Goal: Task Accomplishment & Management: Manage account settings

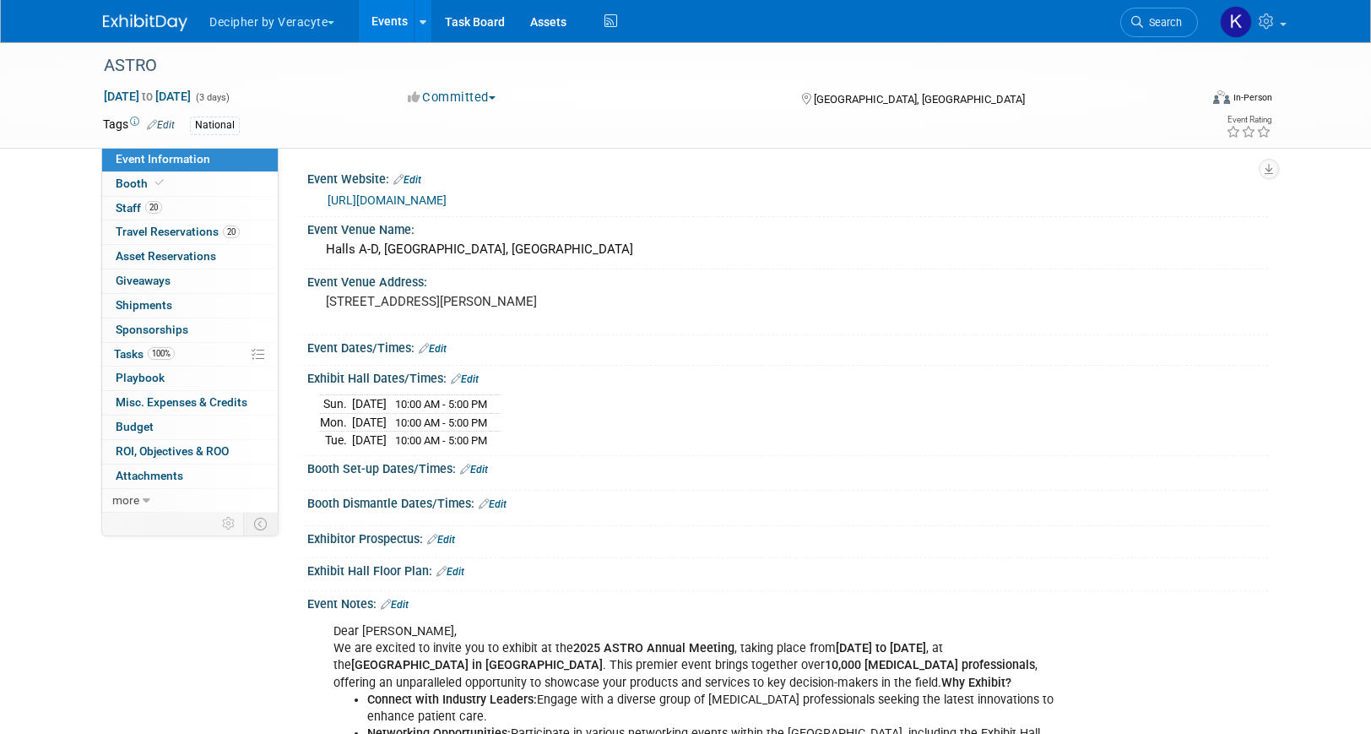
click at [332, 36] on button "Decipher by Veracyte" at bounding box center [282, 18] width 148 height 37
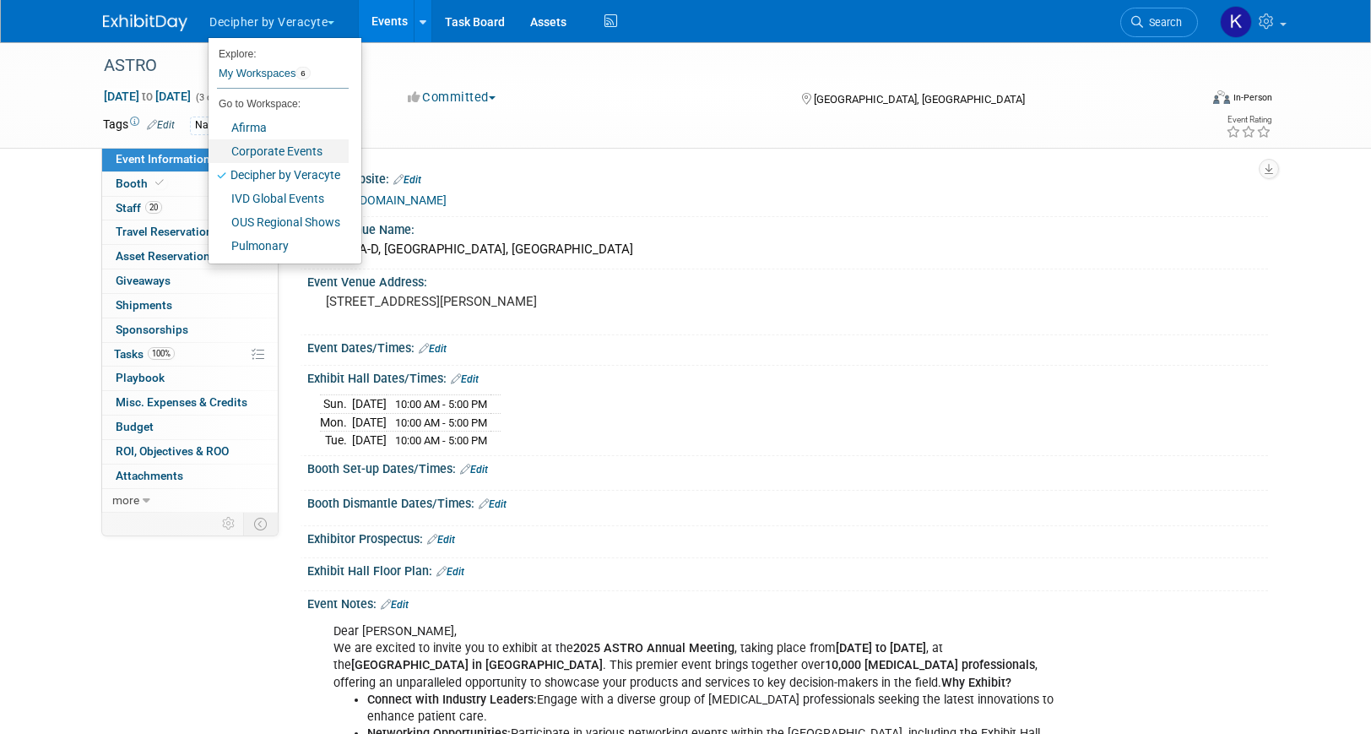
click at [307, 153] on link "Corporate Events" at bounding box center [279, 151] width 140 height 24
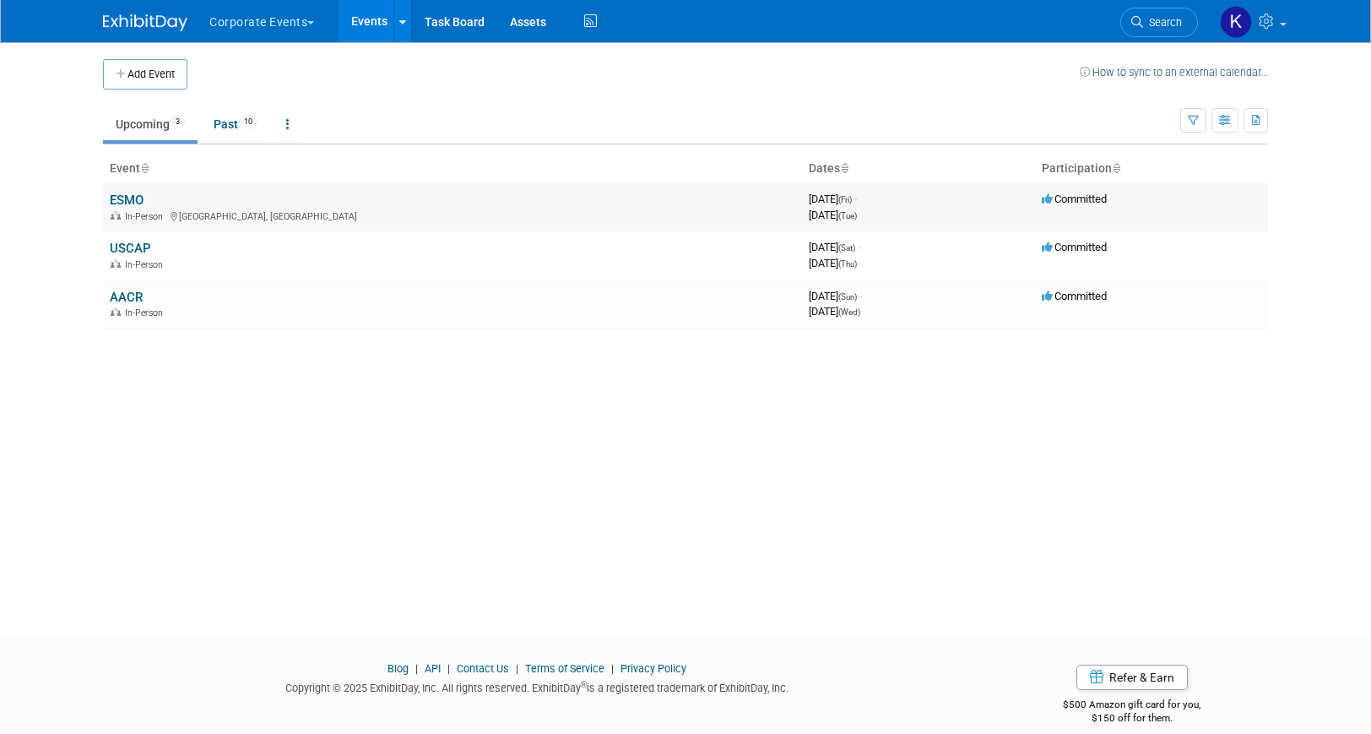
click at [133, 201] on link "ESMO" at bounding box center [127, 200] width 34 height 15
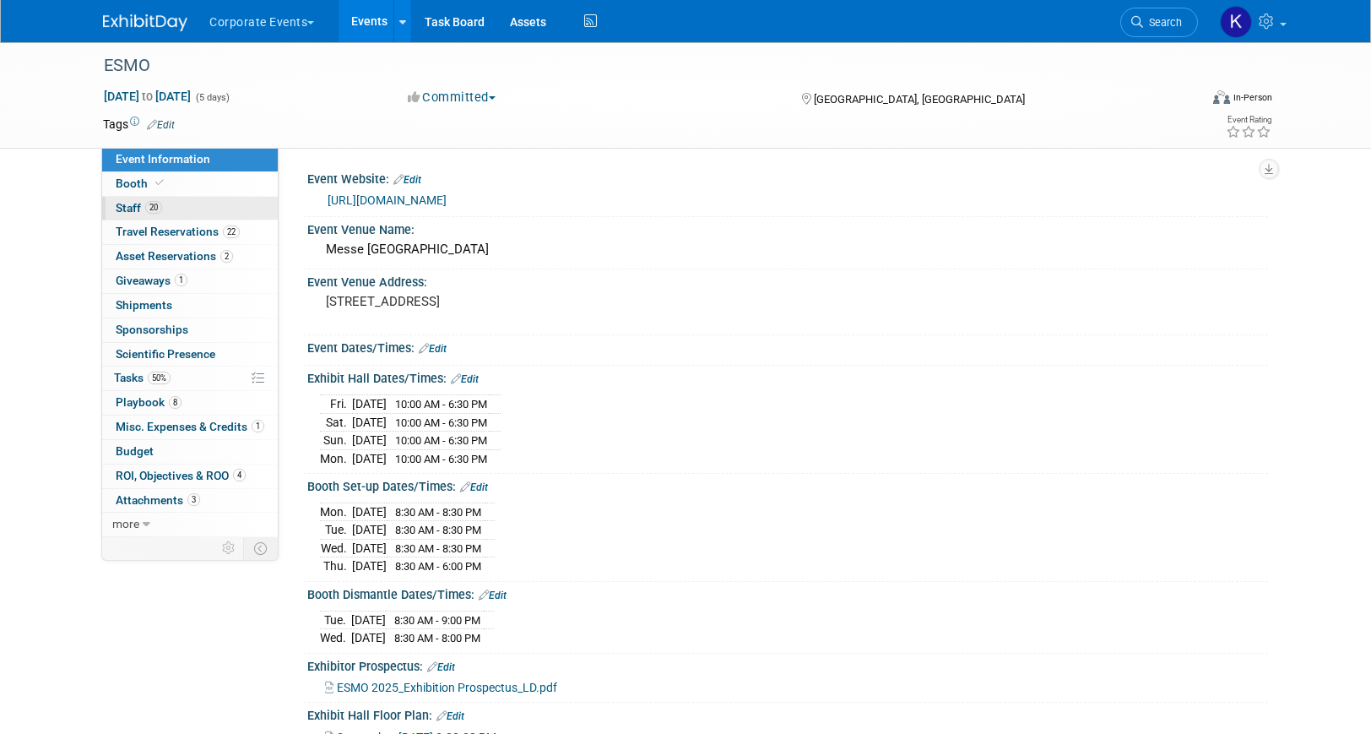
click at [170, 207] on link "20 Staff 20" at bounding box center [190, 209] width 176 height 24
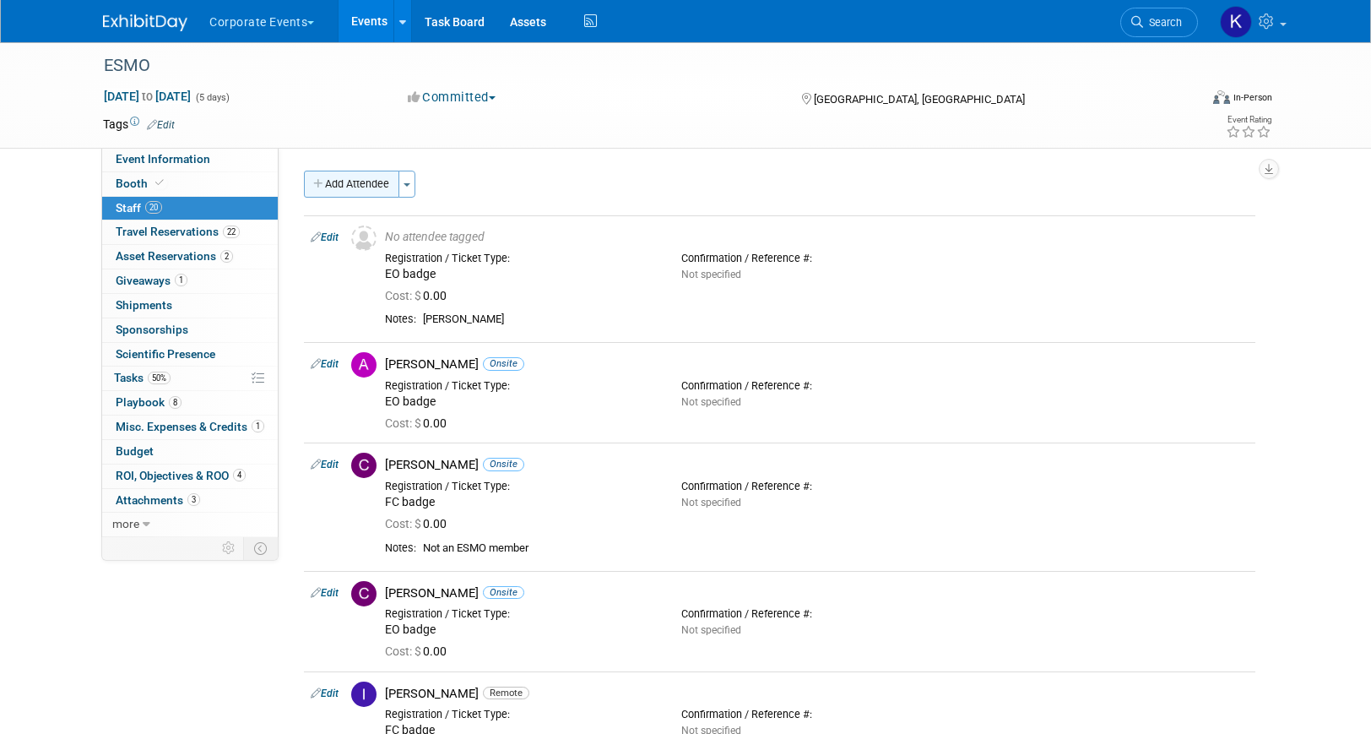
click at [324, 179] on icon "button" at bounding box center [319, 184] width 12 height 11
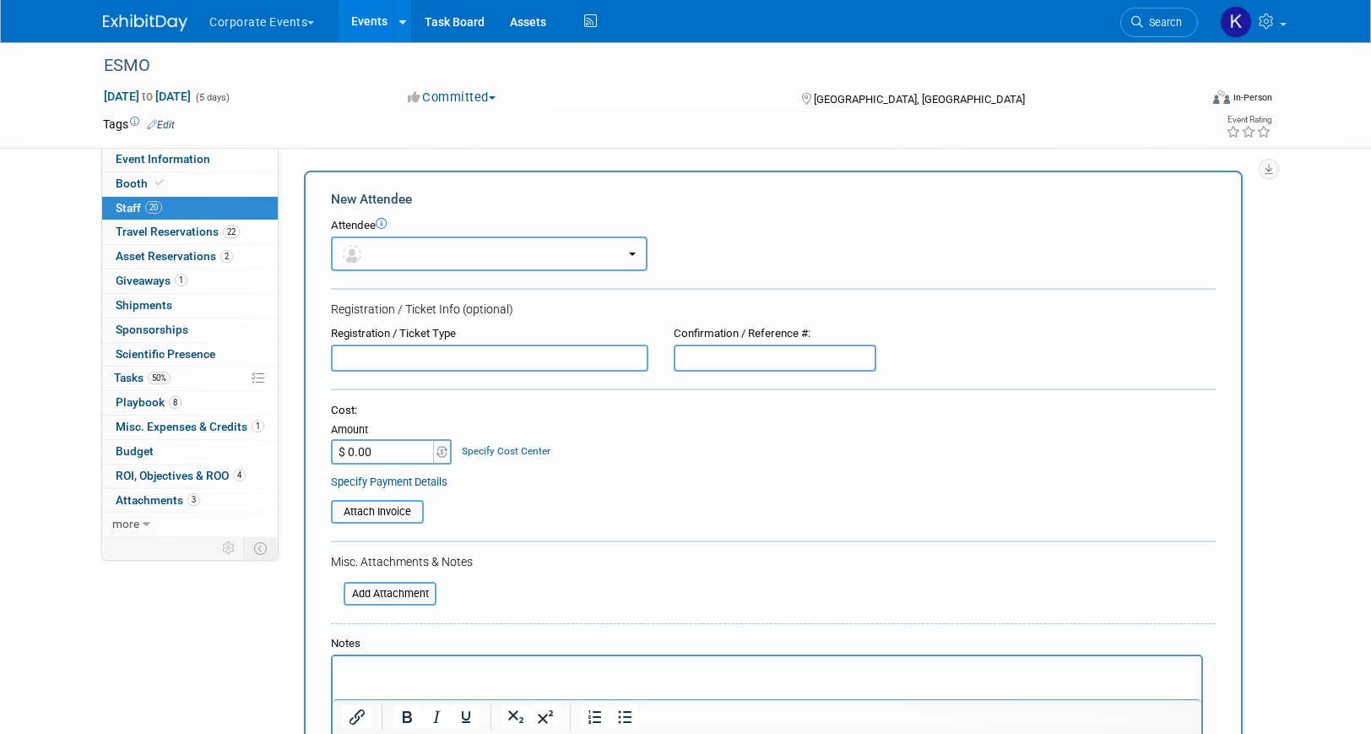
click at [368, 244] on button "button" at bounding box center [489, 253] width 317 height 35
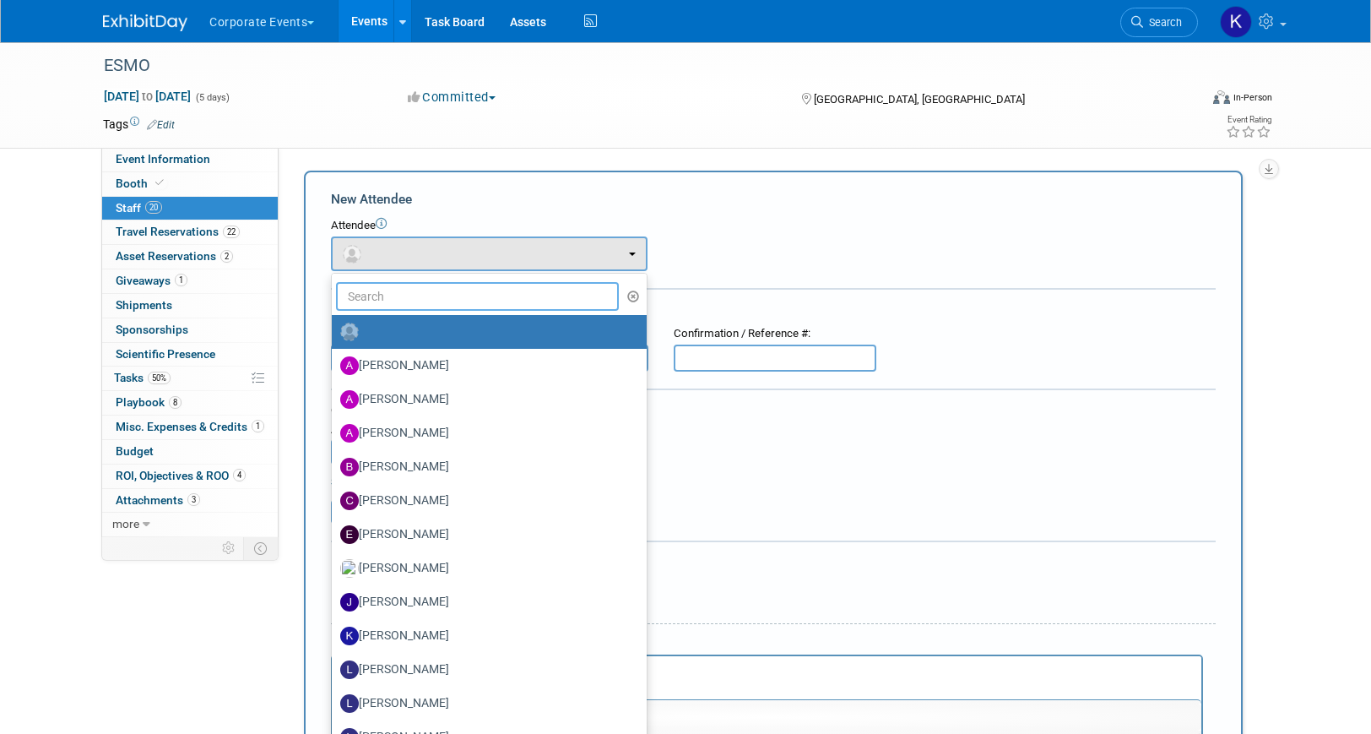
click at [410, 299] on input "text" at bounding box center [477, 296] width 283 height 29
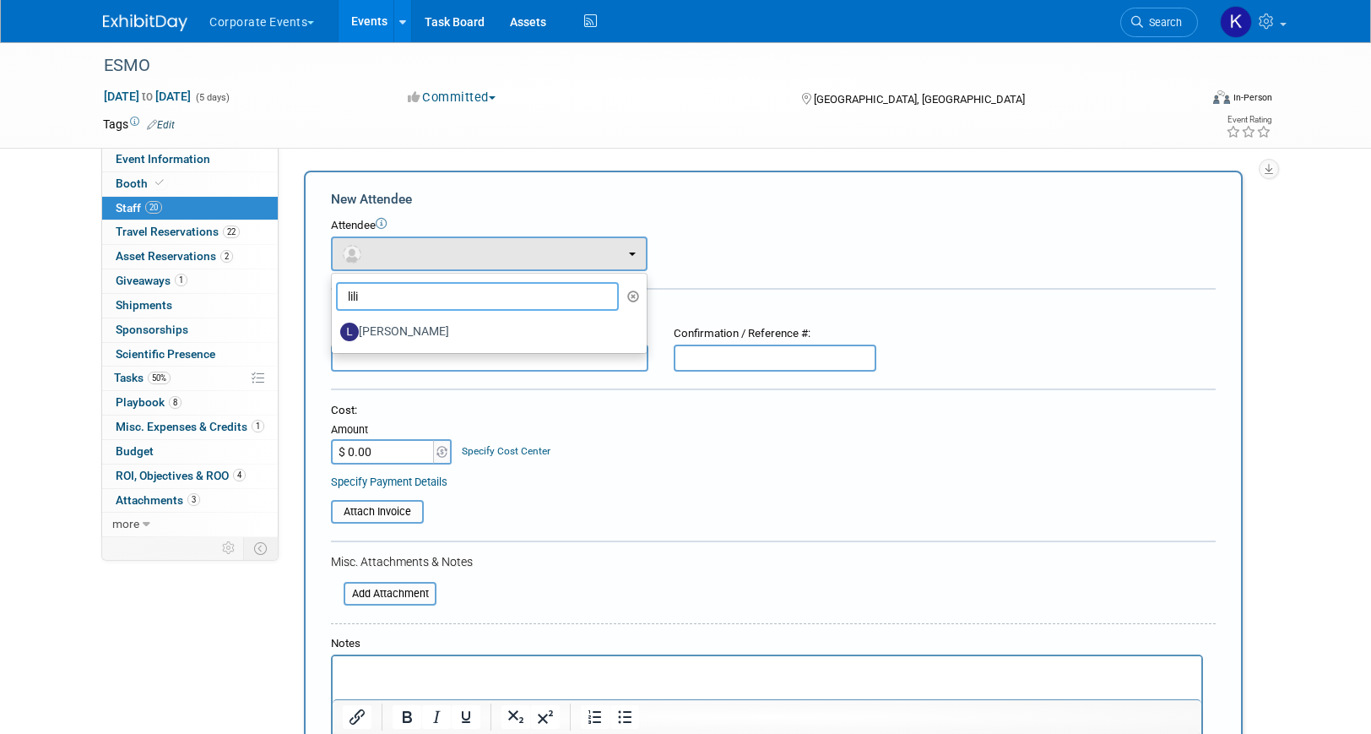
type input "lili"
click at [416, 349] on ul "lili Adeeb Ansari amine bouhlel Amy Wahba Brent Vetter Celee Spidel" at bounding box center [489, 313] width 317 height 81
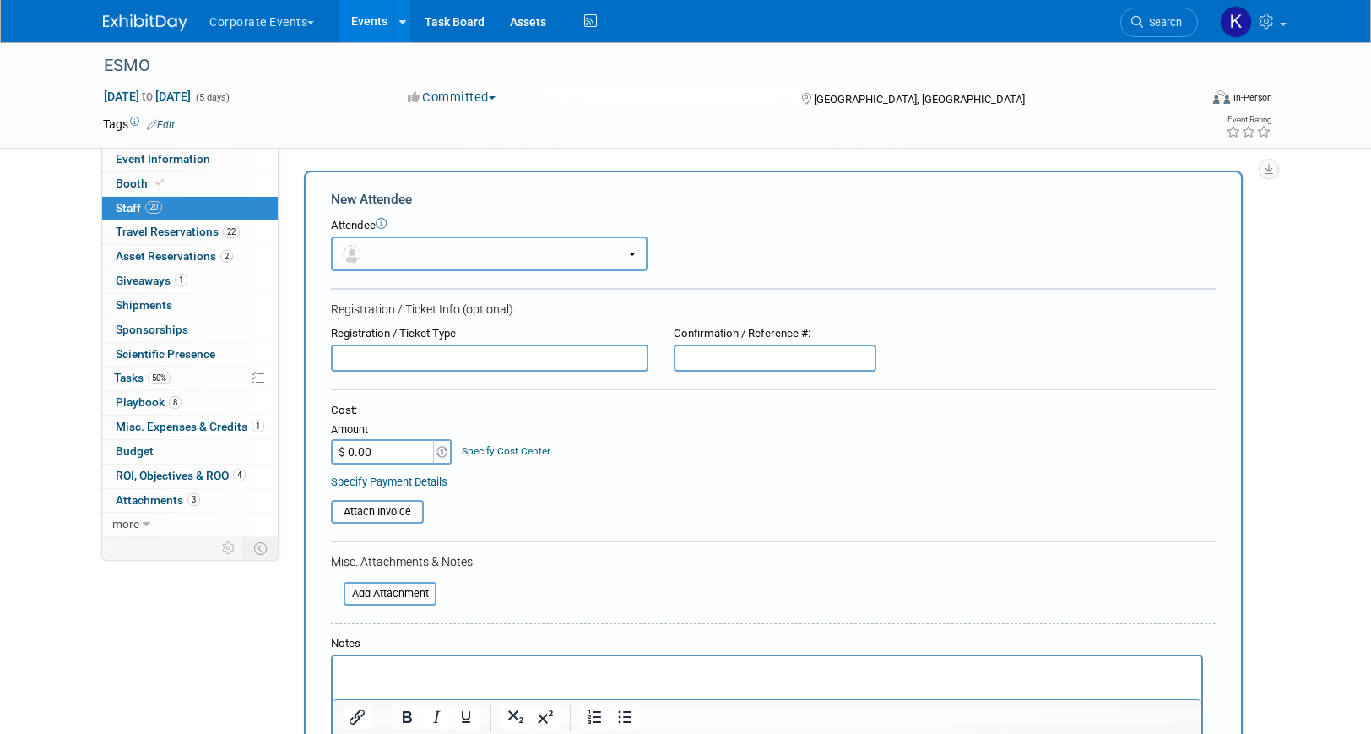
click at [411, 251] on button "button" at bounding box center [489, 253] width 317 height 35
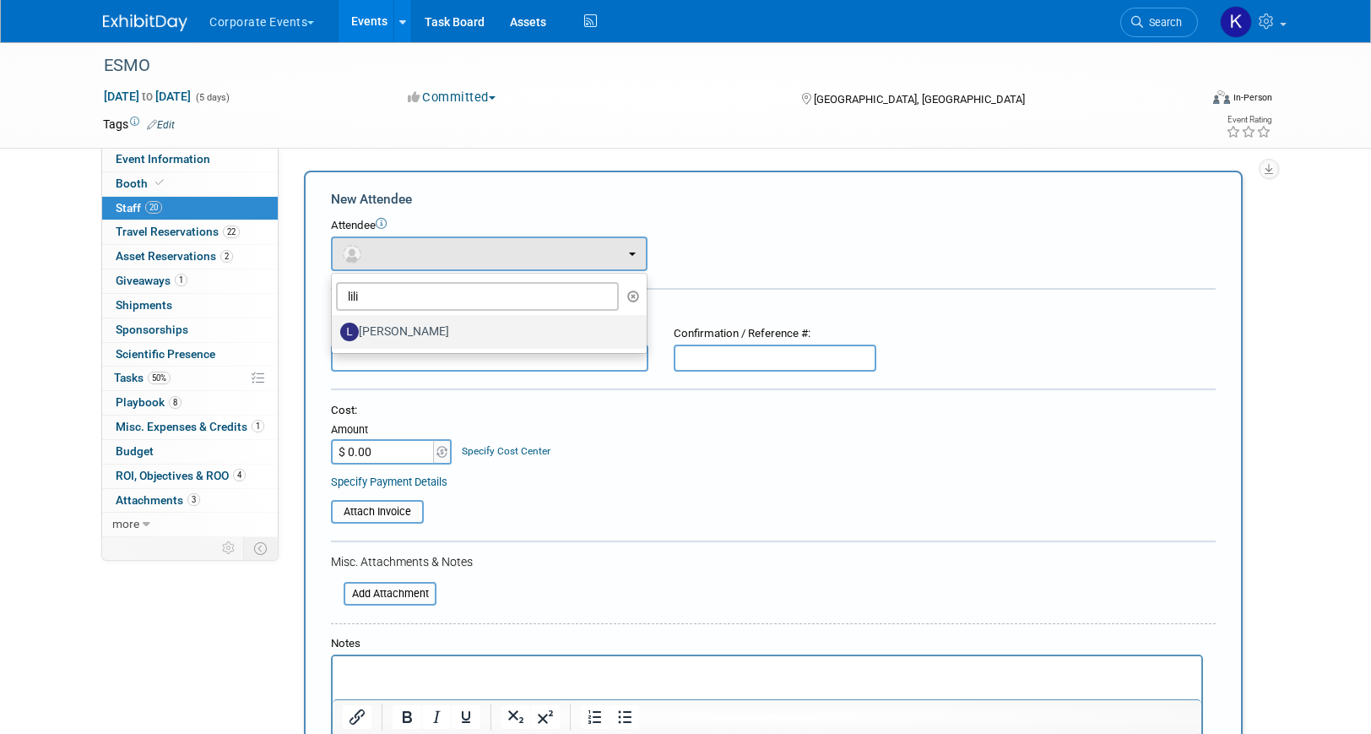
click at [413, 329] on label "[PERSON_NAME]" at bounding box center [485, 331] width 290 height 27
click at [334, 329] on input "[PERSON_NAME]" at bounding box center [328, 329] width 11 height 11
select select "b2cdd893-7fdb-446e-9731-16ee67365539"
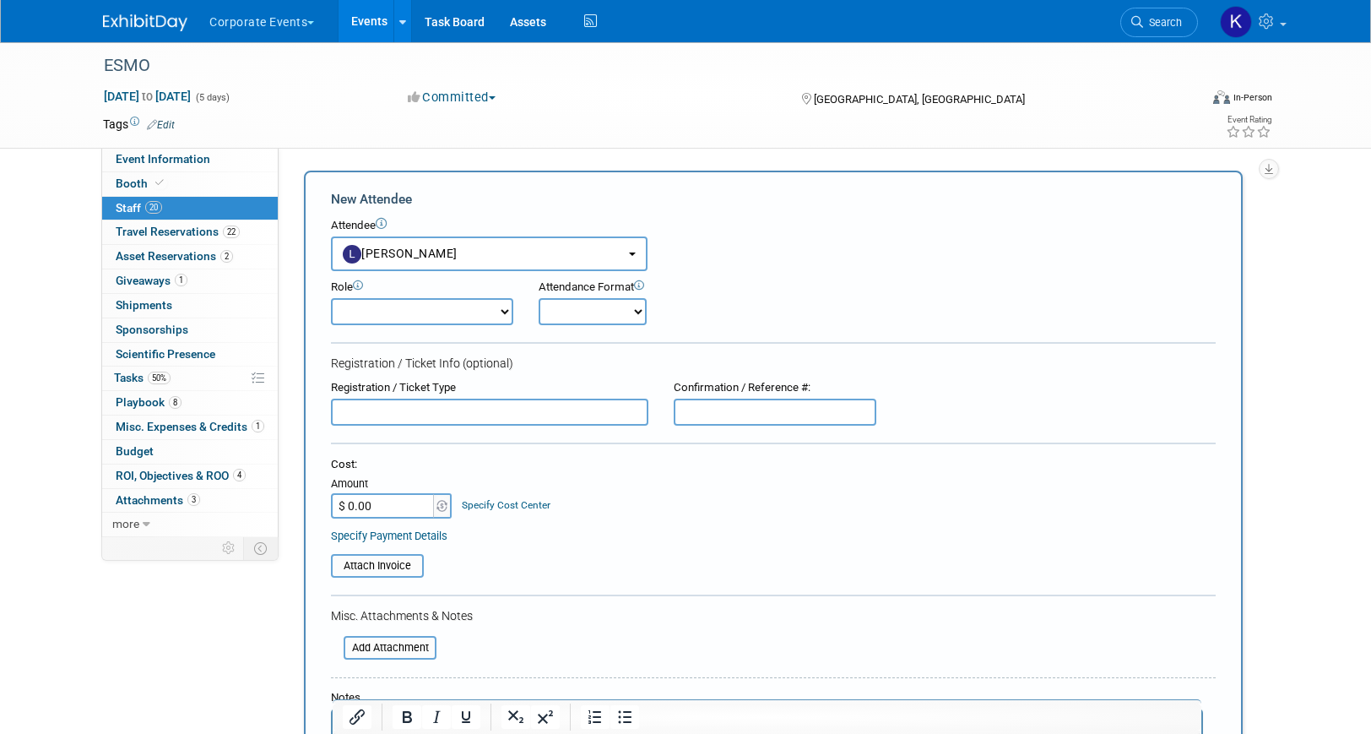
click at [572, 300] on select "Onsite Remote" at bounding box center [593, 311] width 108 height 27
select select "1"
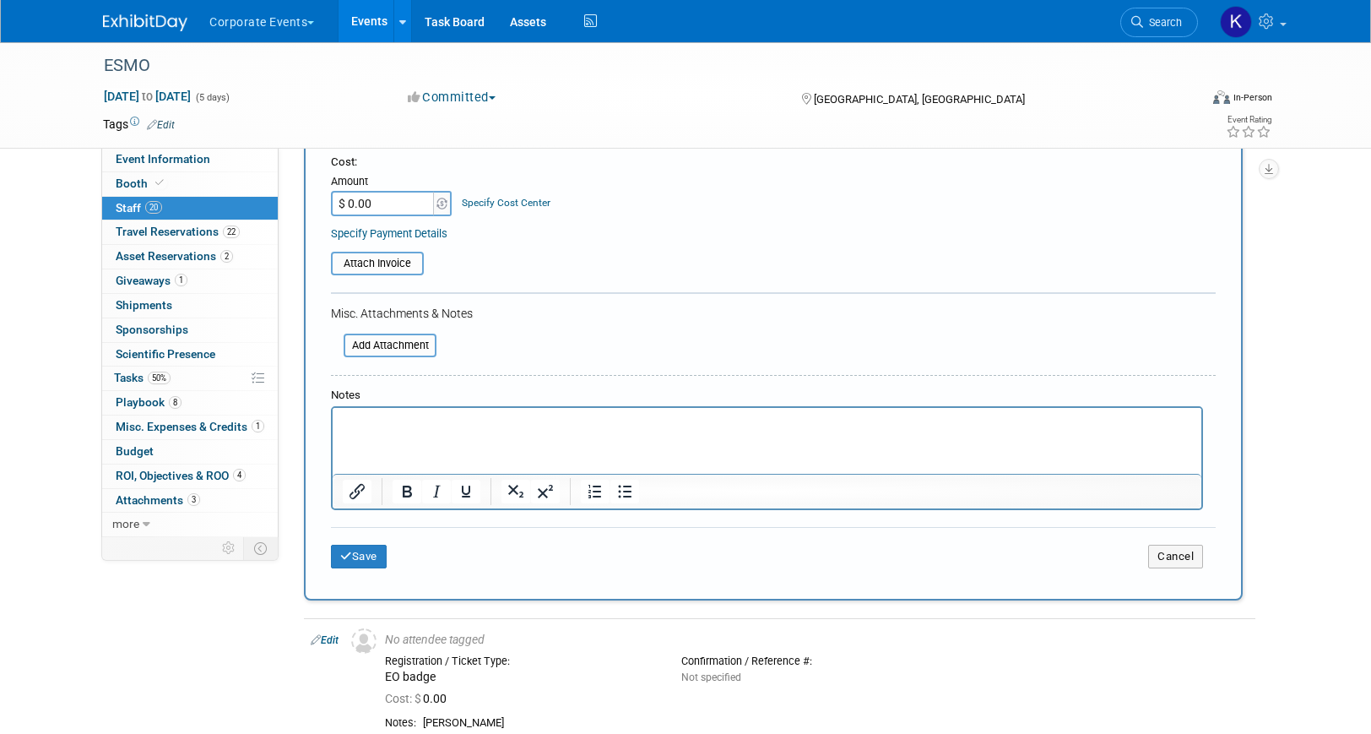
scroll to position [304, 0]
click at [374, 551] on button "Save" at bounding box center [359, 555] width 56 height 24
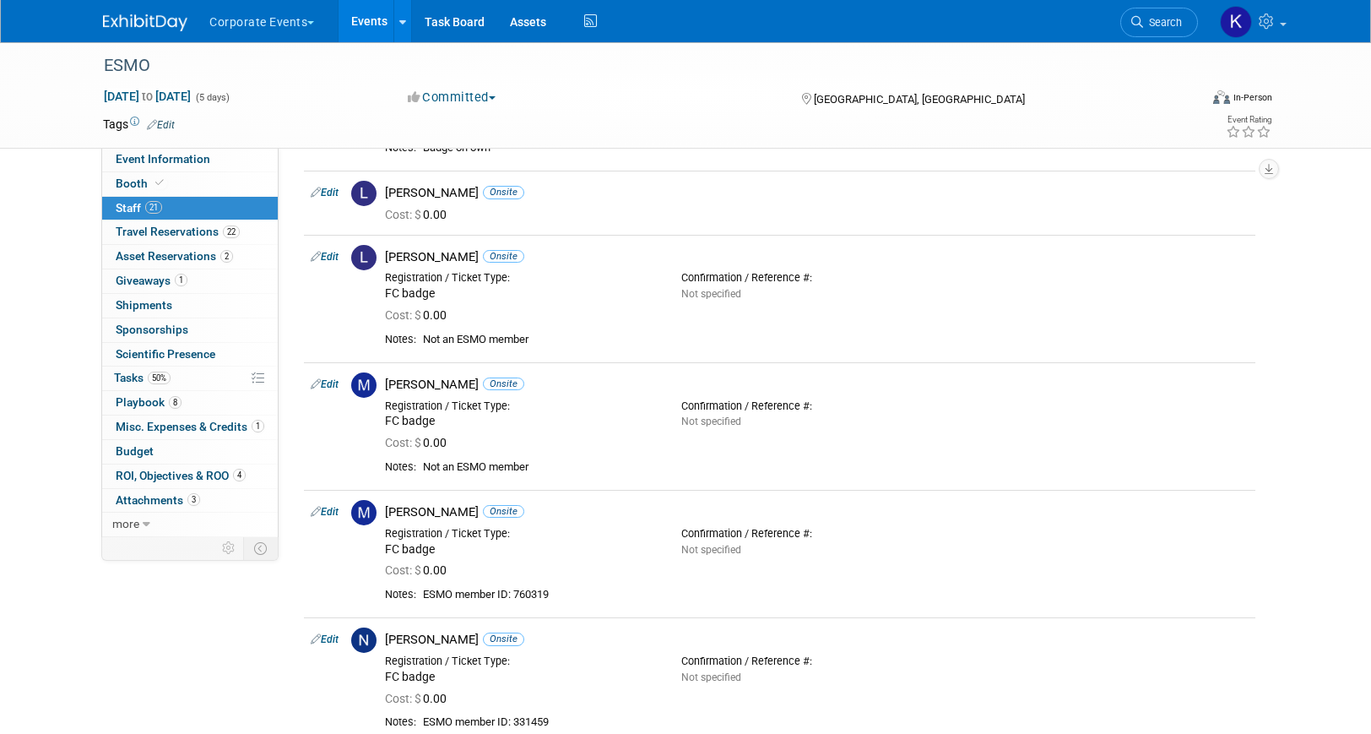
scroll to position [1164, 0]
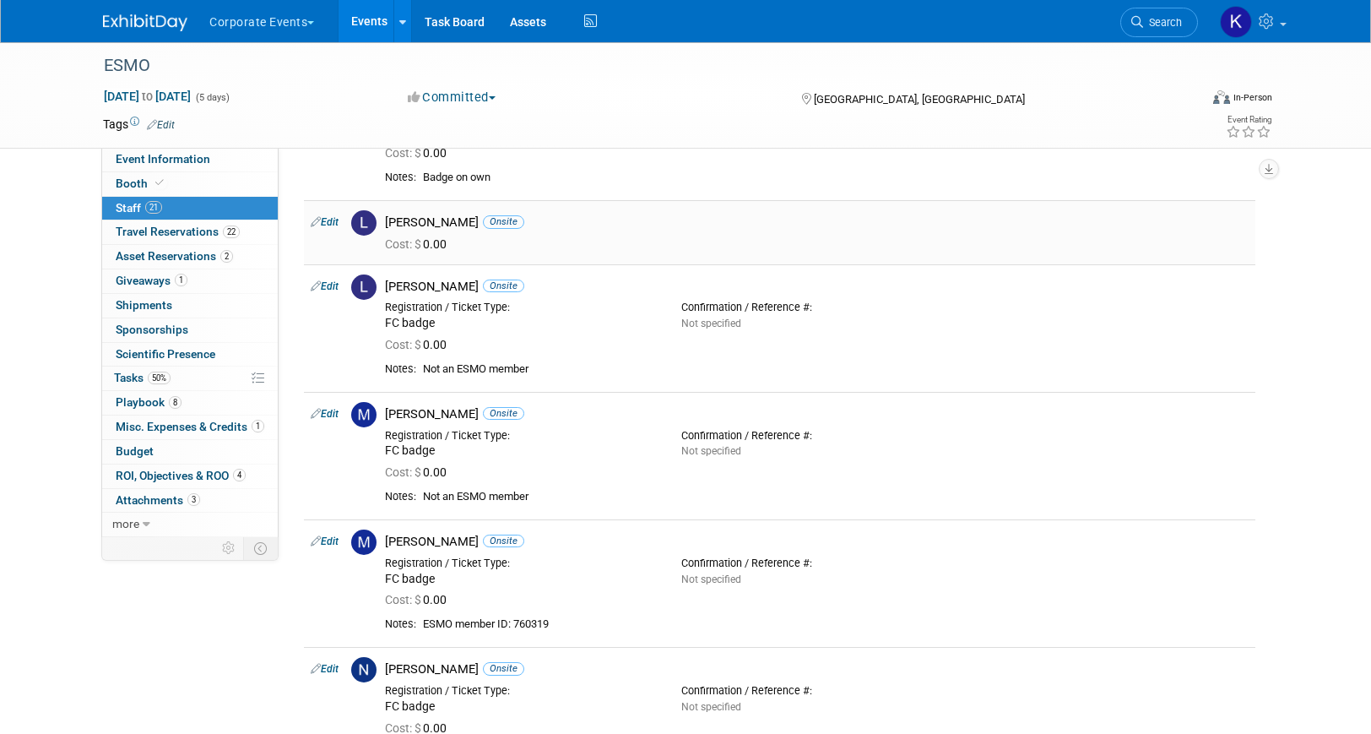
click at [336, 224] on link "Edit" at bounding box center [325, 222] width 28 height 12
select select "b2cdd893-7fdb-446e-9731-16ee67365539"
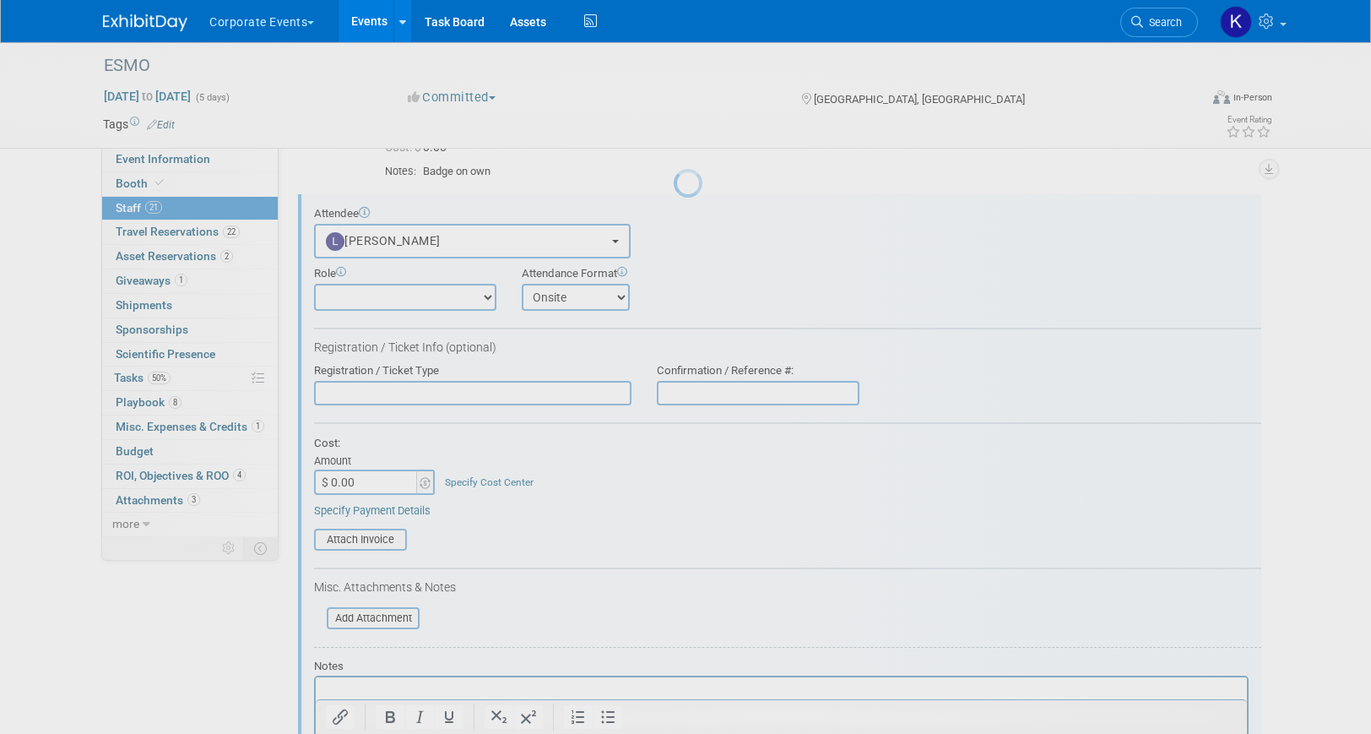
scroll to position [1172, 0]
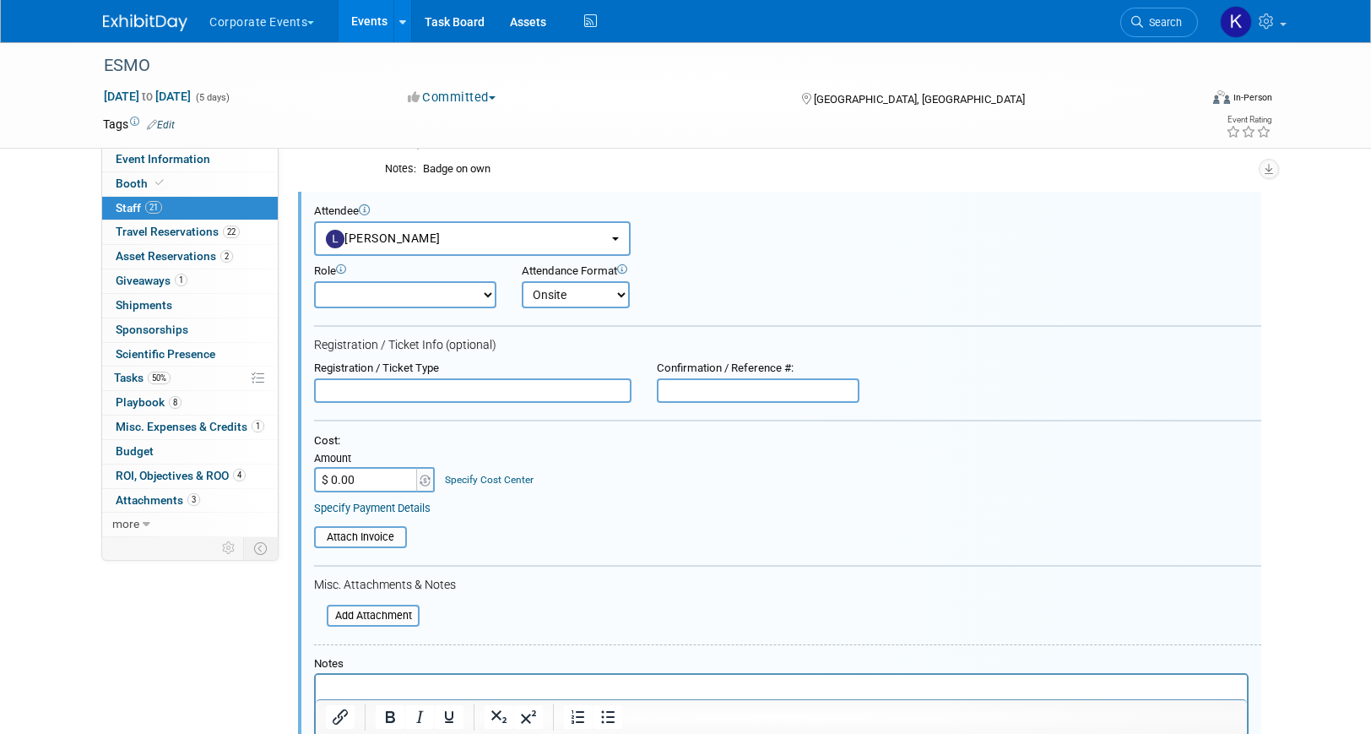
click at [420, 394] on input "text" at bounding box center [473, 390] width 318 height 25
type input "F"
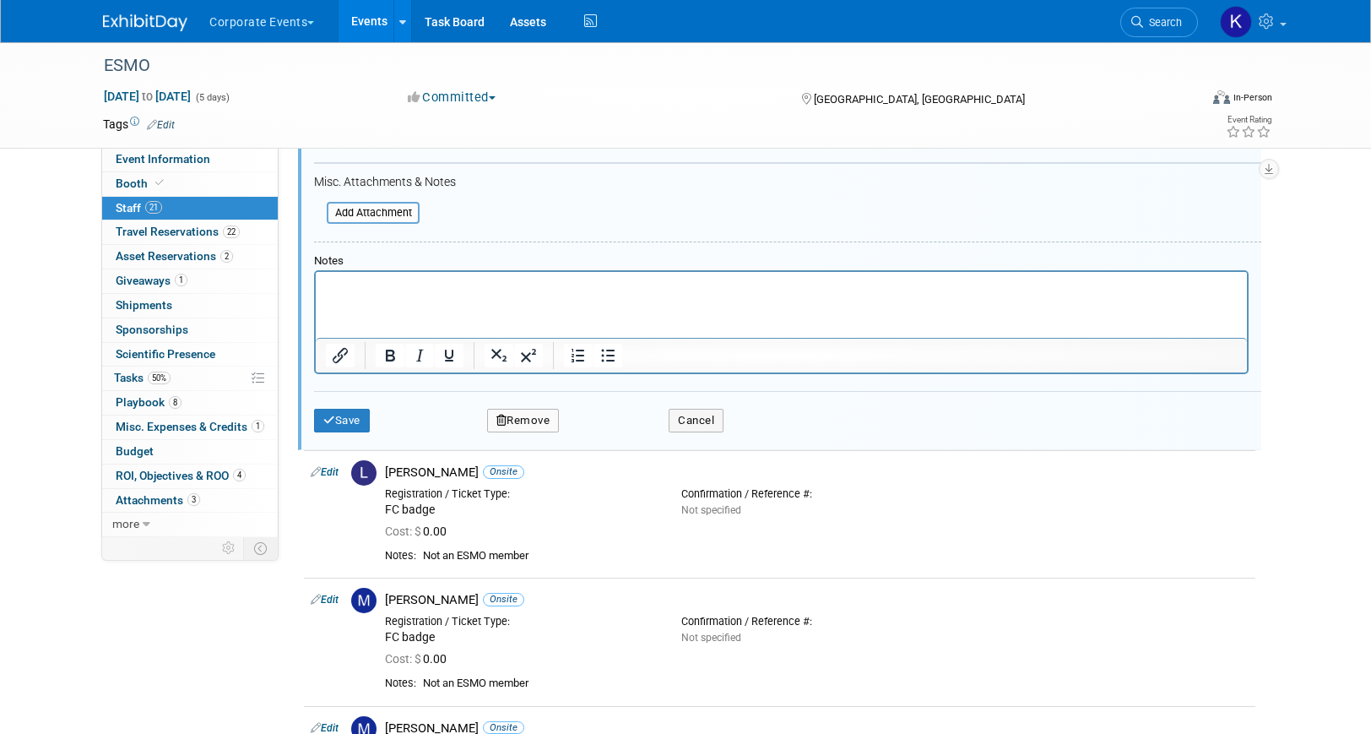
scroll to position [1790, 0]
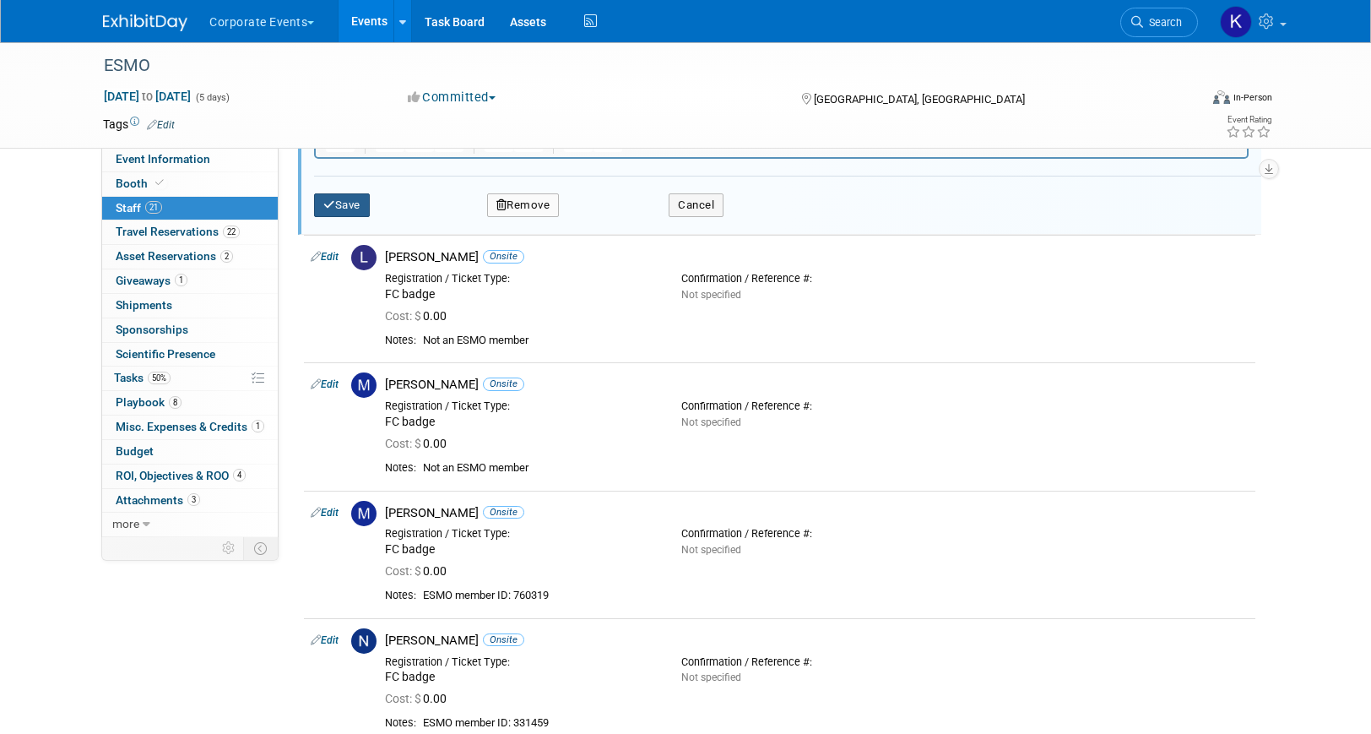
type input "Badge on own"
click at [342, 206] on button "Save" at bounding box center [342, 205] width 56 height 24
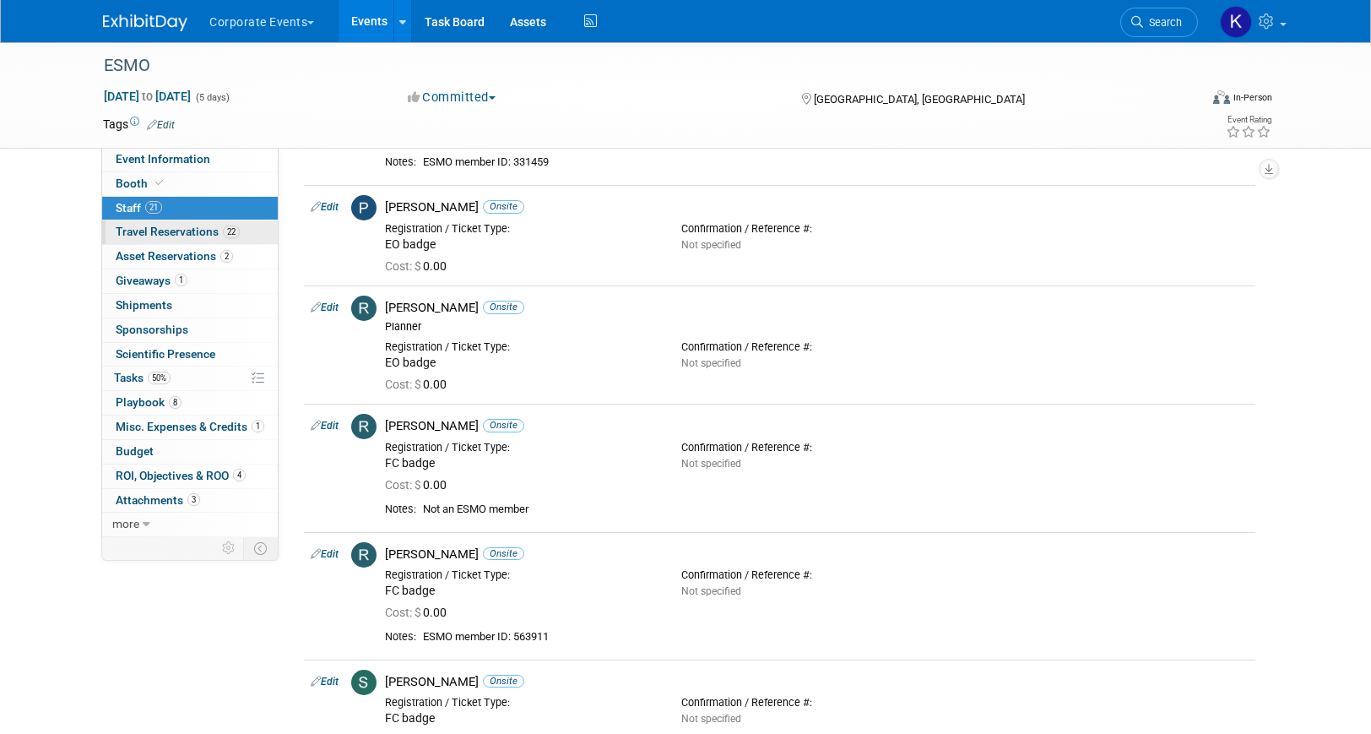
click at [204, 238] on span "Travel Reservations 22" at bounding box center [178, 232] width 124 height 14
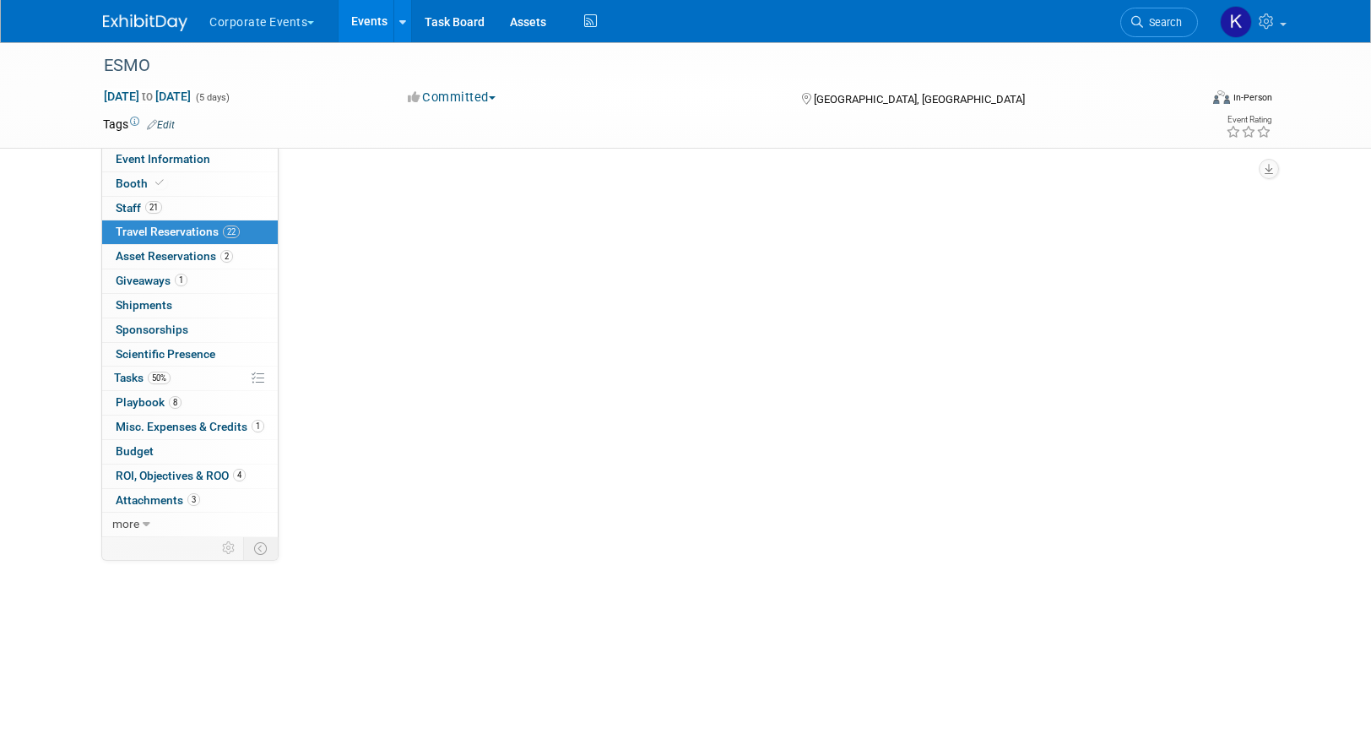
scroll to position [0, 0]
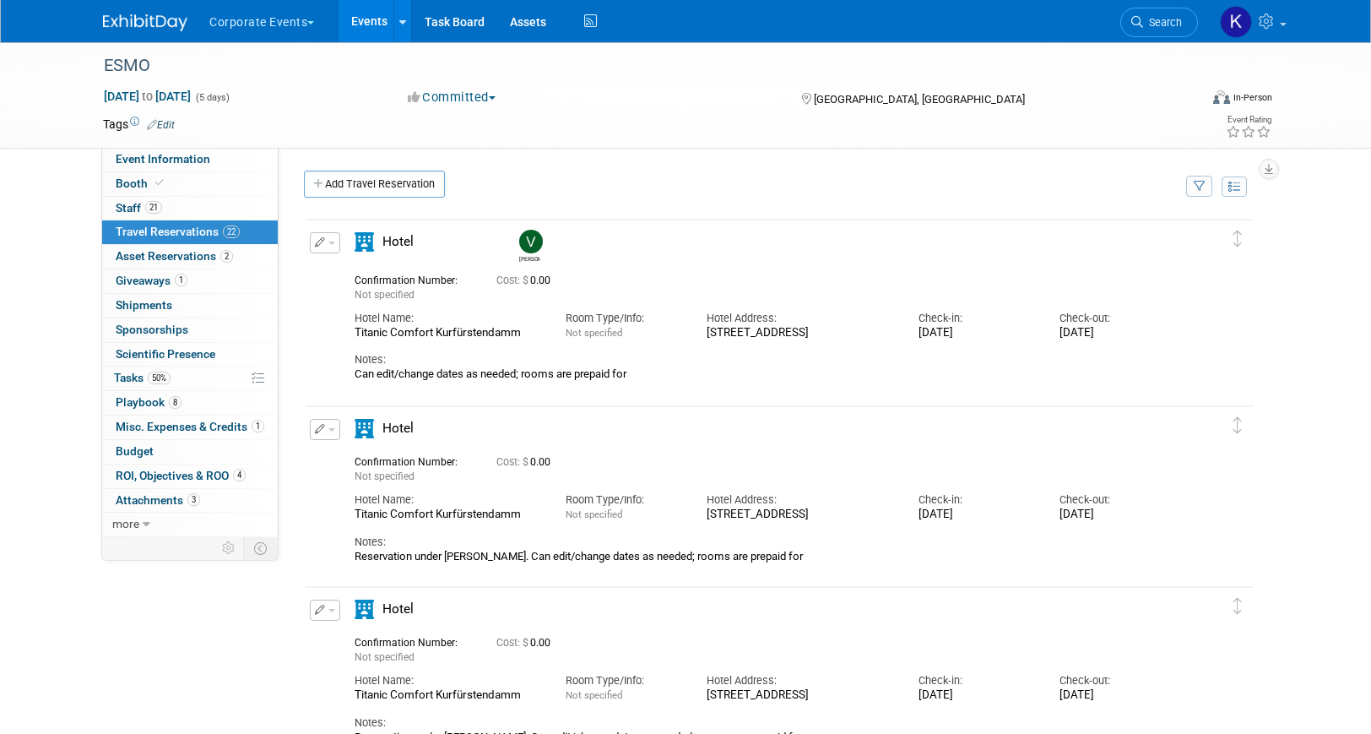
click at [339, 199] on div "Add Travel Reservation" at bounding box center [741, 186] width 882 height 31
click at [339, 178] on link "Add Travel Reservation" at bounding box center [374, 184] width 141 height 27
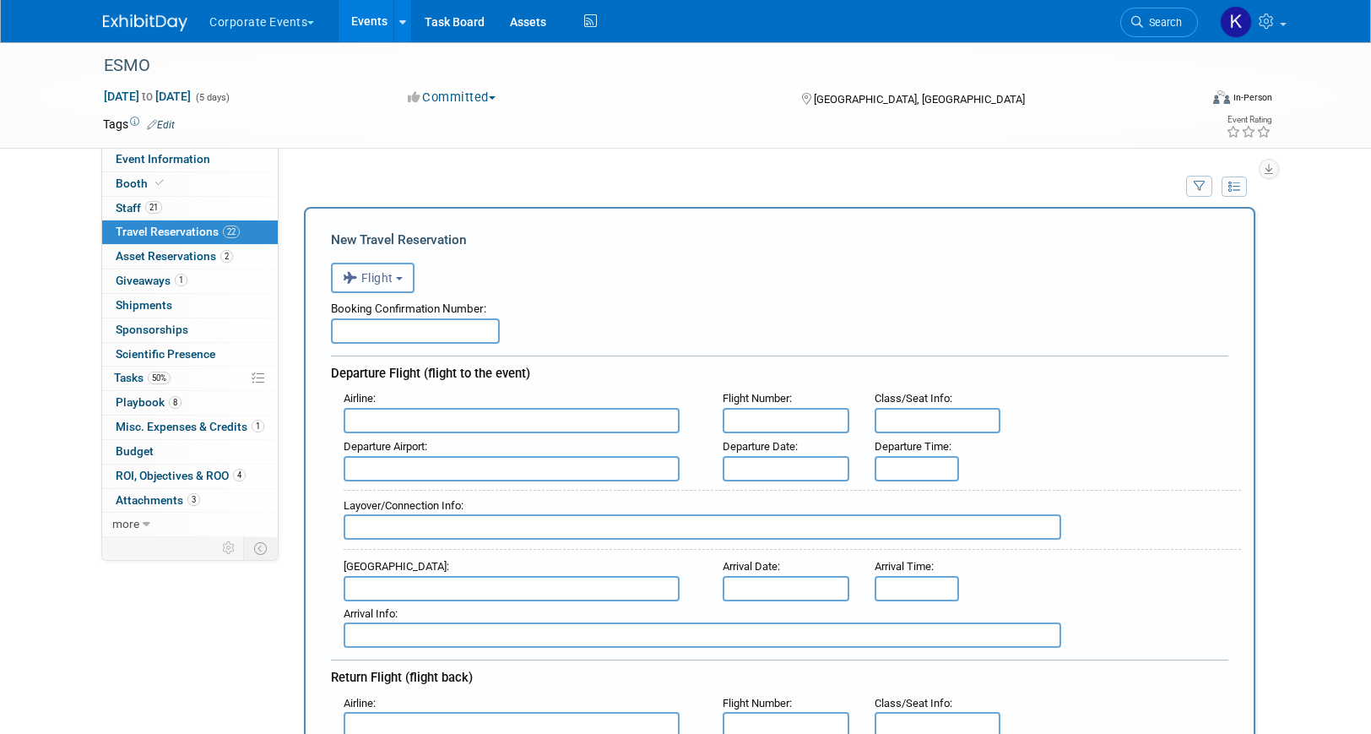
click at [382, 282] on span "Flight" at bounding box center [368, 278] width 51 height 14
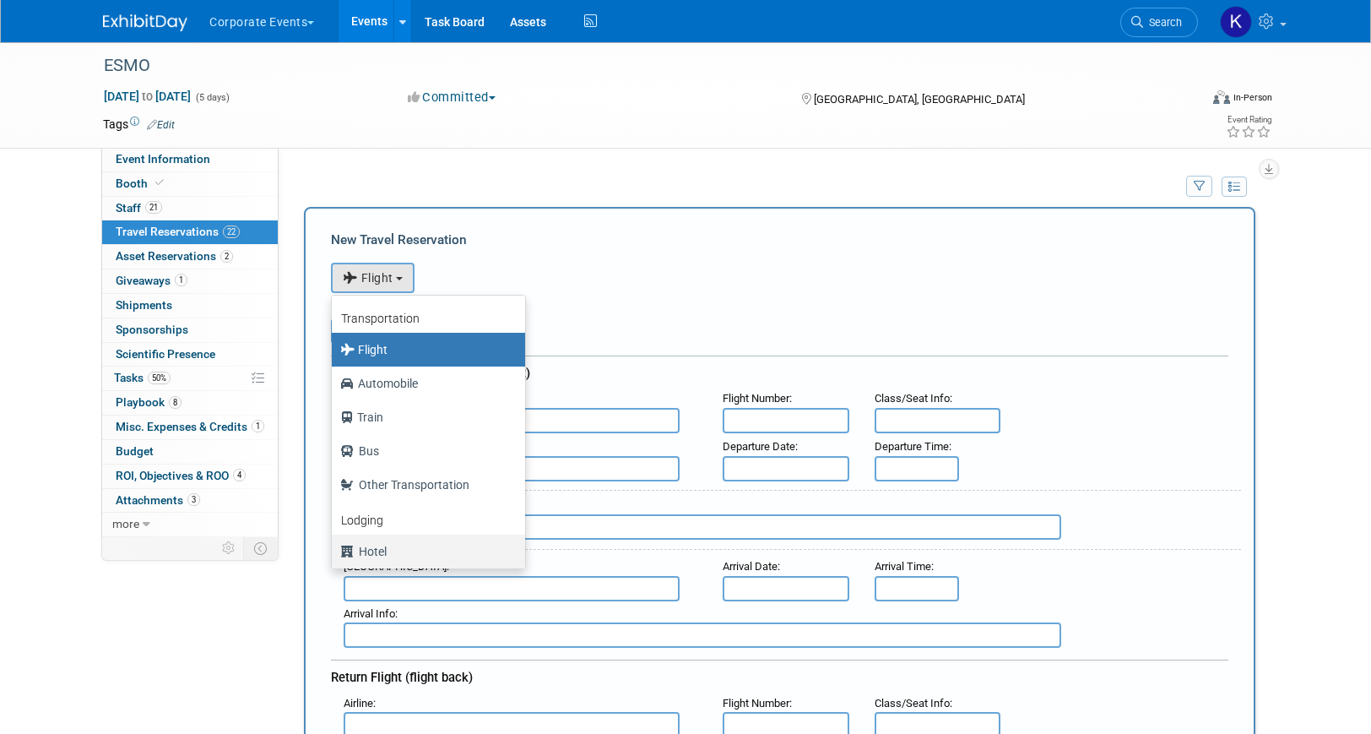
click at [382, 549] on label "Hotel" at bounding box center [424, 551] width 168 height 27
click at [334, 549] on input "Hotel" at bounding box center [328, 549] width 11 height 11
select select "6"
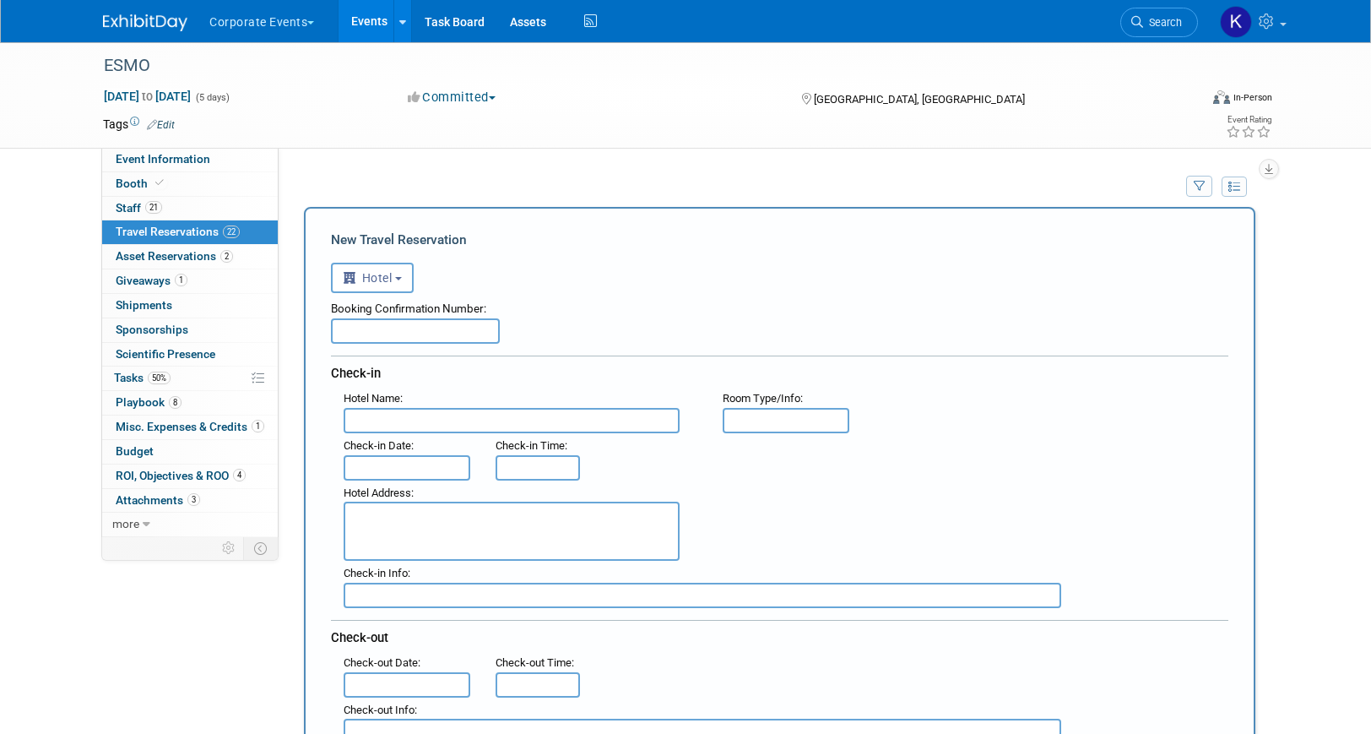
click at [402, 426] on input "text" at bounding box center [512, 420] width 336 height 25
paste input "Titanic Comfort Kurfürstendamm"
type input "Titanic Comfort Kurfürstendamm"
click at [425, 524] on textarea at bounding box center [512, 531] width 336 height 59
paste textarea "[STREET_ADDRESS]"
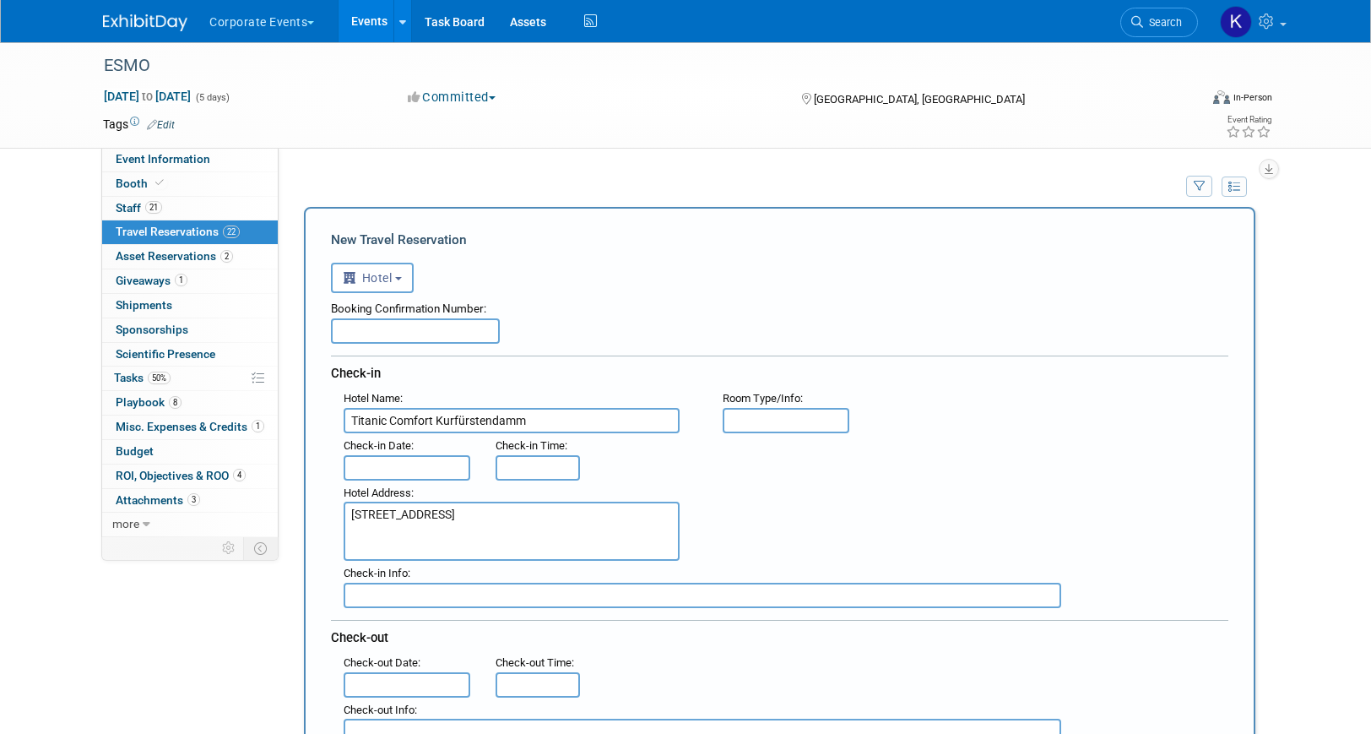
type textarea "[STREET_ADDRESS]"
click at [415, 463] on input "text" at bounding box center [407, 467] width 127 height 25
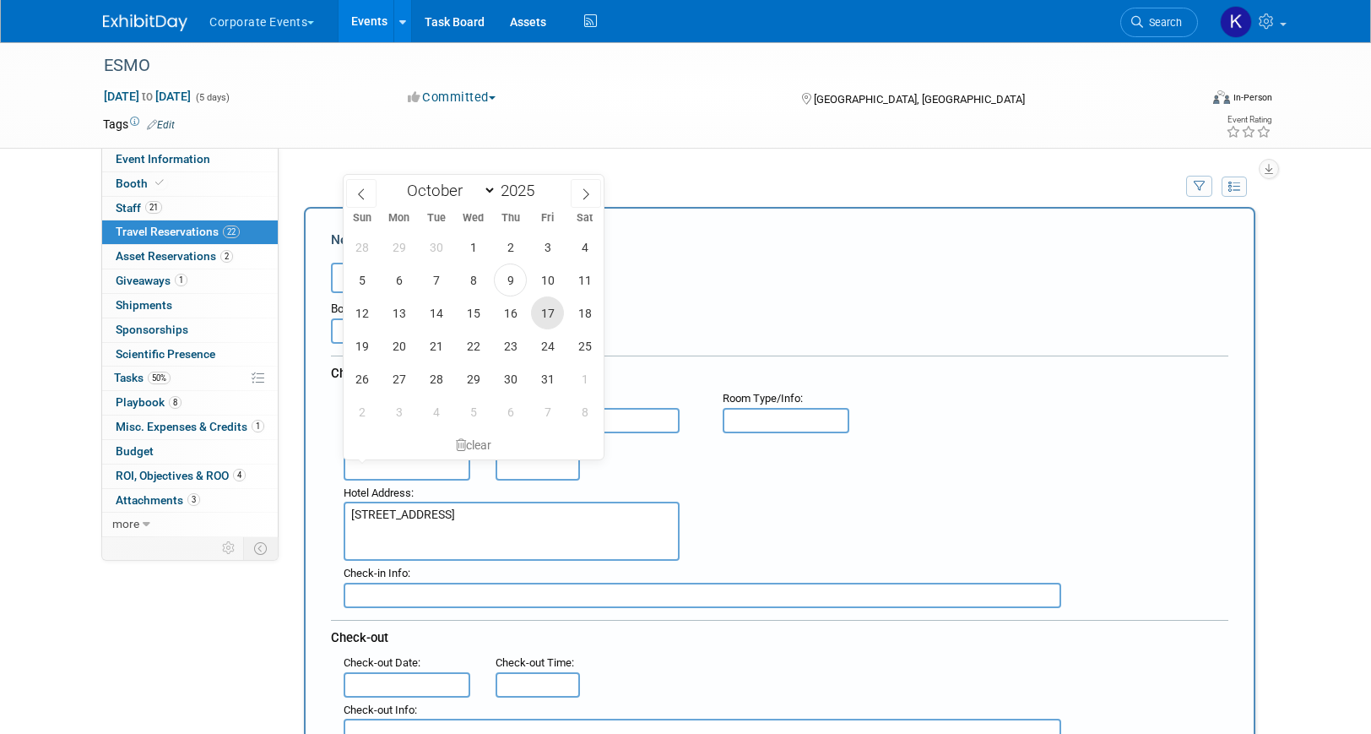
click at [550, 314] on span "17" at bounding box center [547, 312] width 33 height 33
type input "[DATE]"
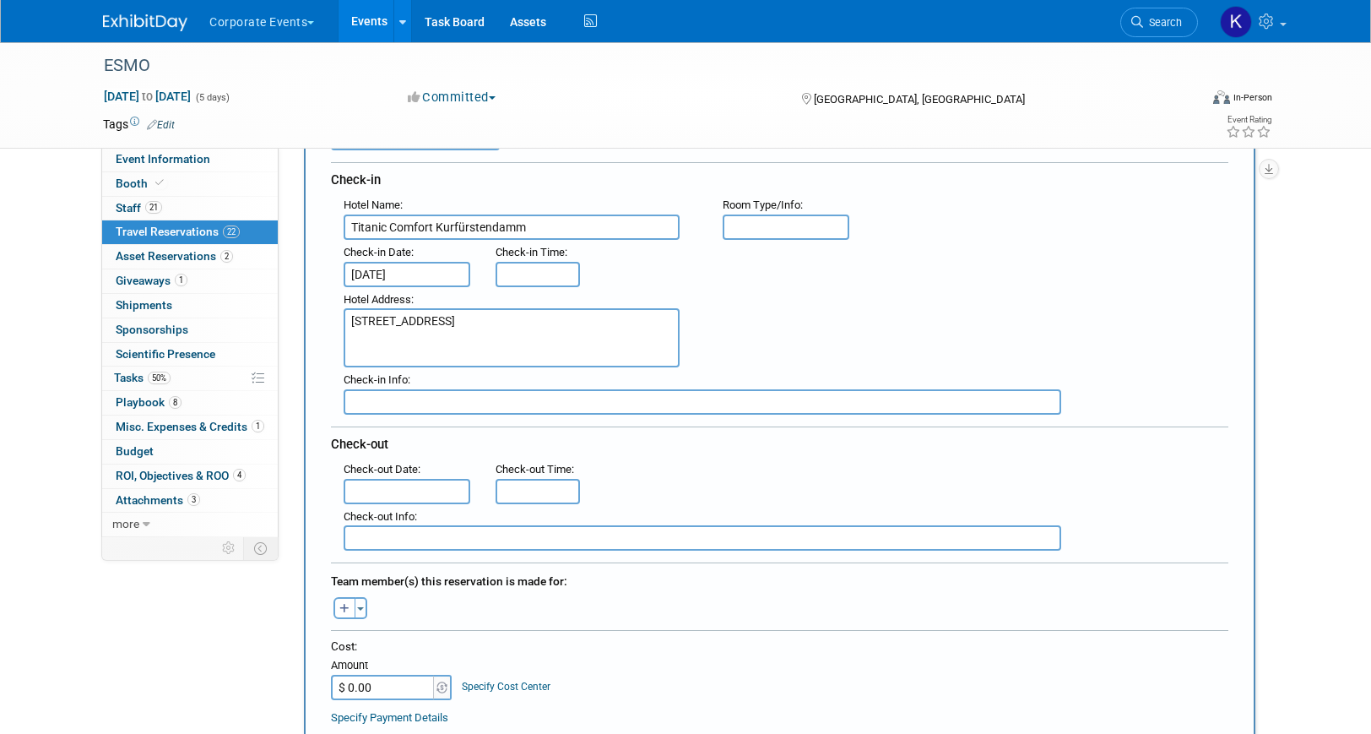
scroll to position [196, 0]
click at [424, 487] on input "text" at bounding box center [407, 488] width 127 height 25
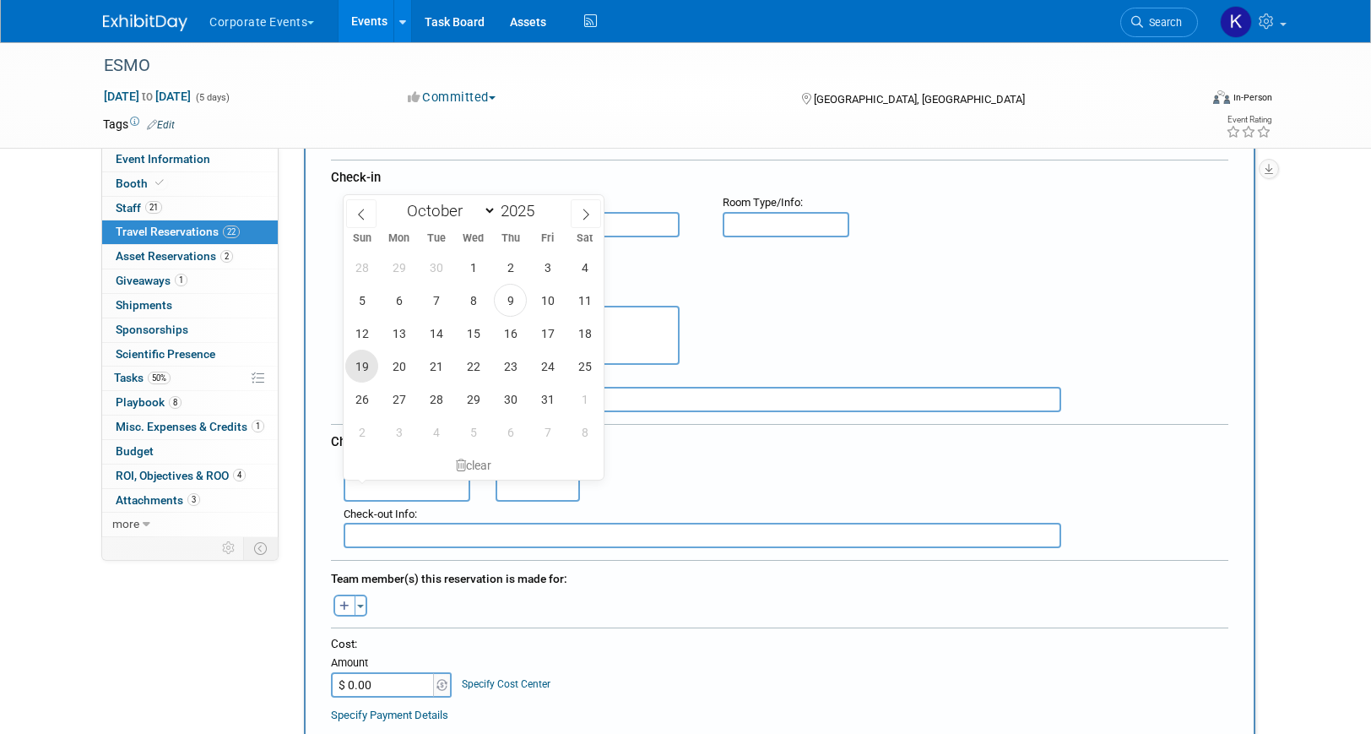
click at [367, 365] on span "19" at bounding box center [361, 366] width 33 height 33
type input "[DATE]"
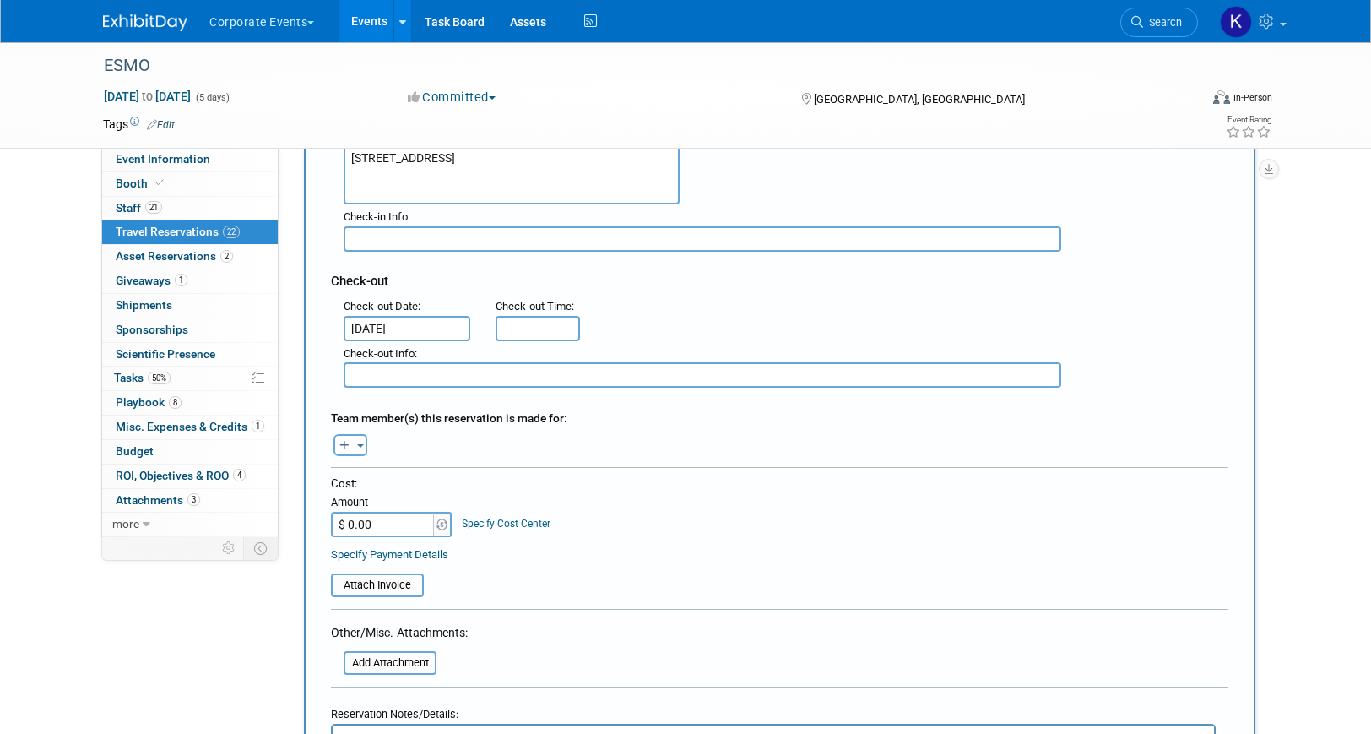
scroll to position [438, 0]
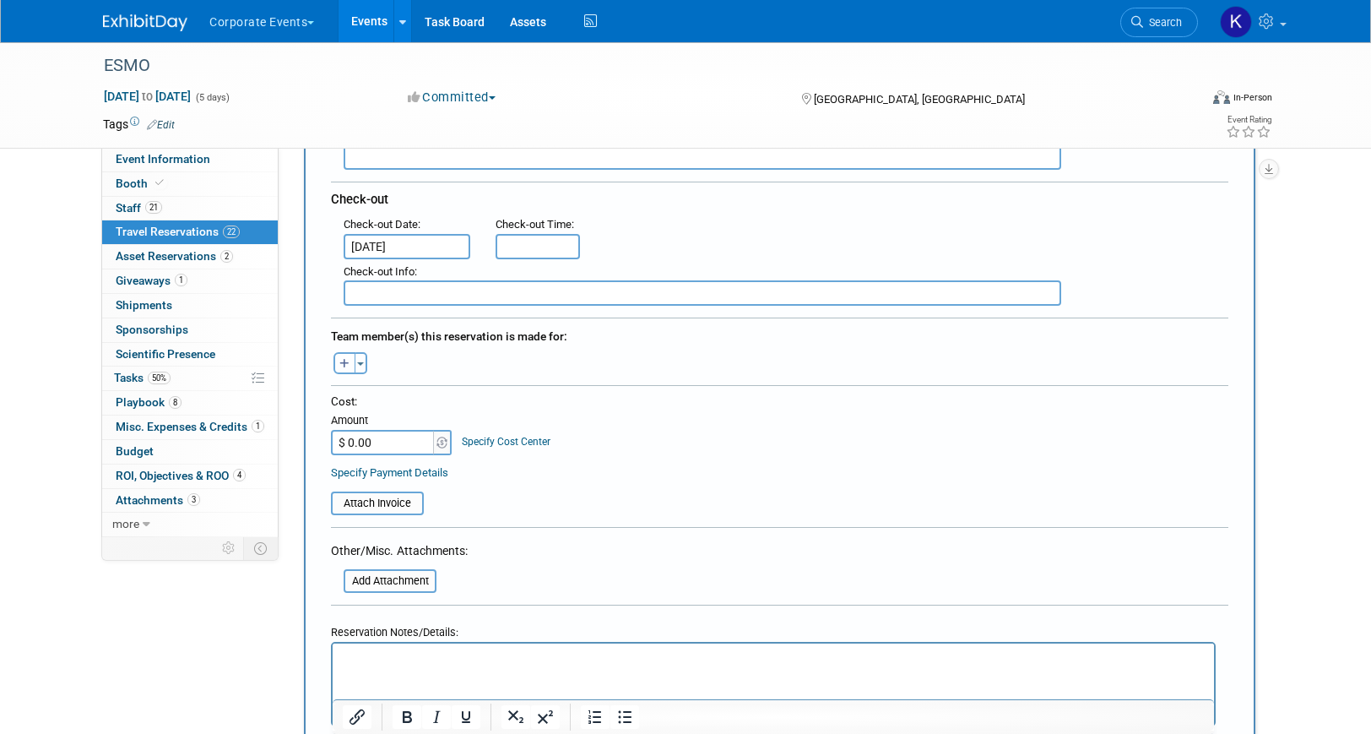
click at [335, 367] on button "button" at bounding box center [345, 363] width 22 height 22
select select
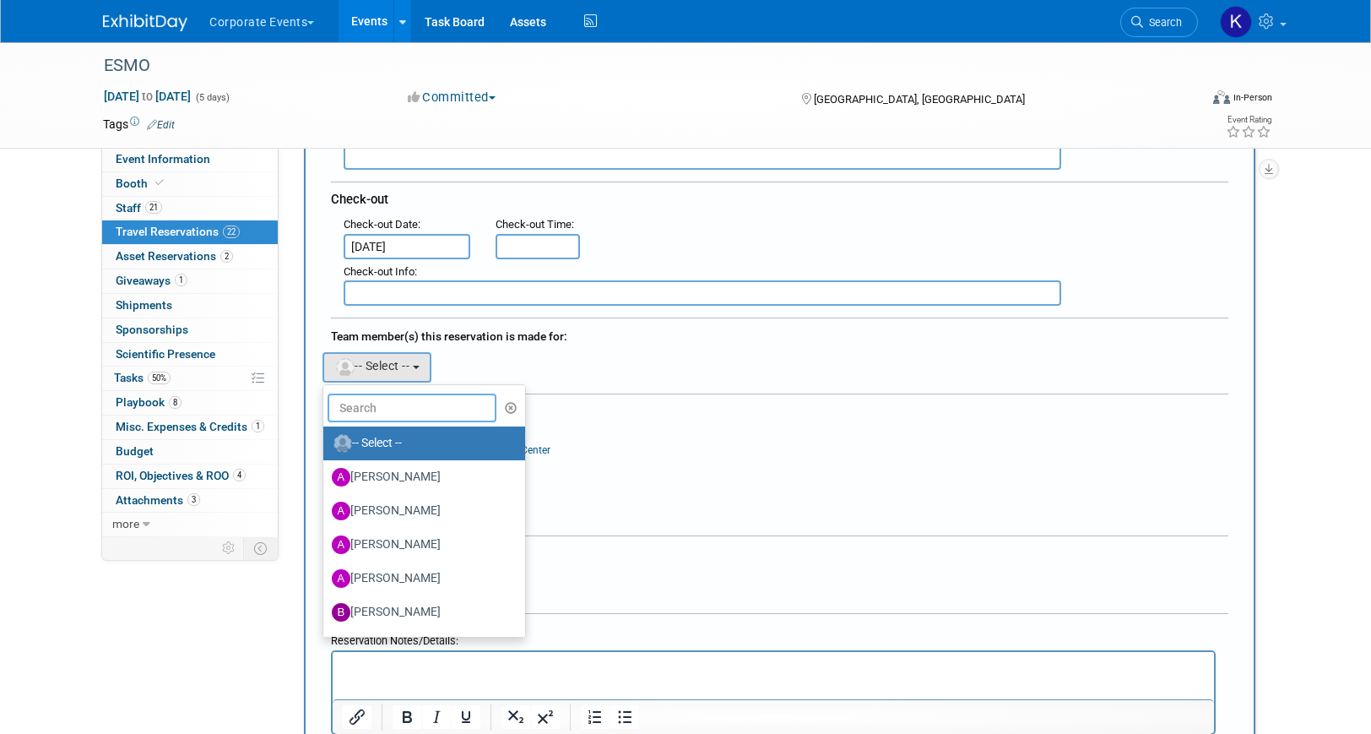
click at [372, 411] on input "text" at bounding box center [412, 408] width 169 height 29
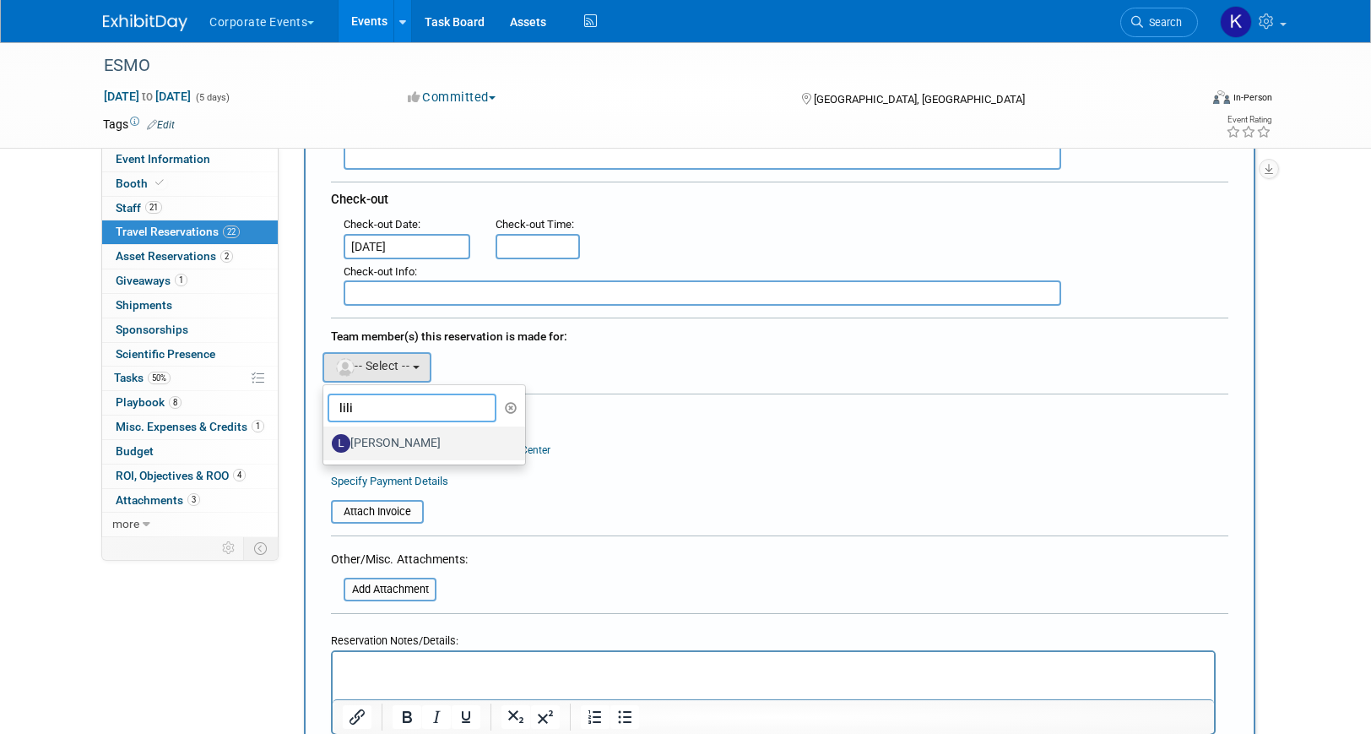
type input "lili"
click at [372, 439] on label "[PERSON_NAME]" at bounding box center [420, 443] width 176 height 27
click at [326, 439] on input "[PERSON_NAME]" at bounding box center [320, 441] width 11 height 11
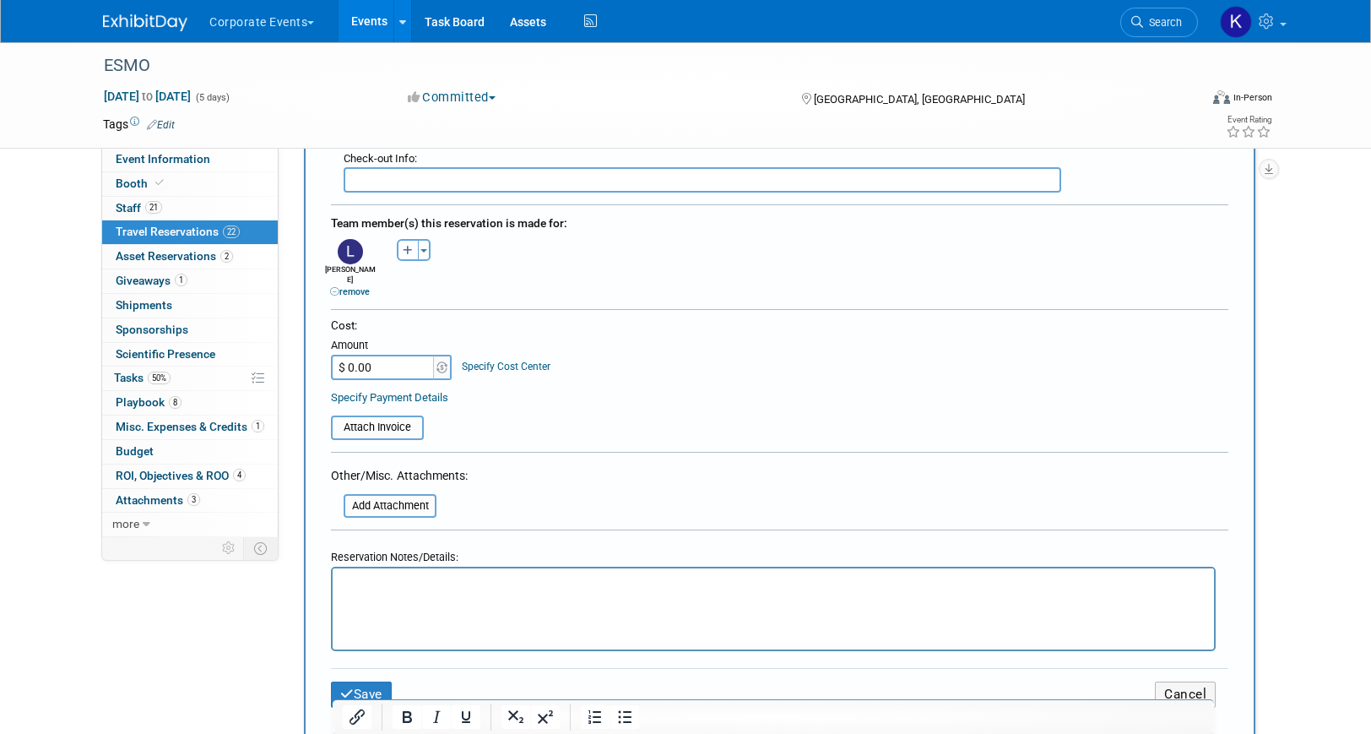
scroll to position [551, 0]
click at [418, 594] on html at bounding box center [774, 581] width 882 height 24
click at [570, 580] on p "Can edit/change dates as needed; Room are prepaid" at bounding box center [774, 585] width 862 height 18
click at [378, 682] on button "Save" at bounding box center [361, 695] width 61 height 26
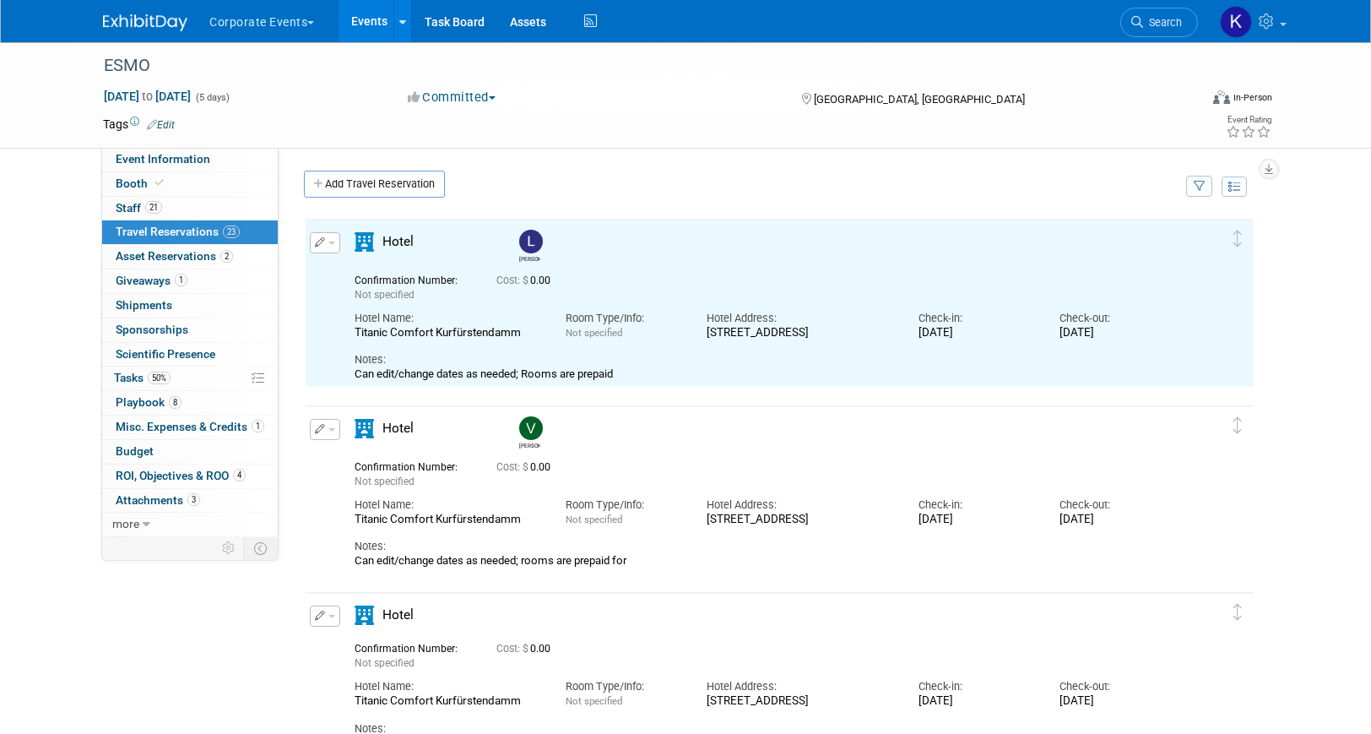
scroll to position [0, 0]
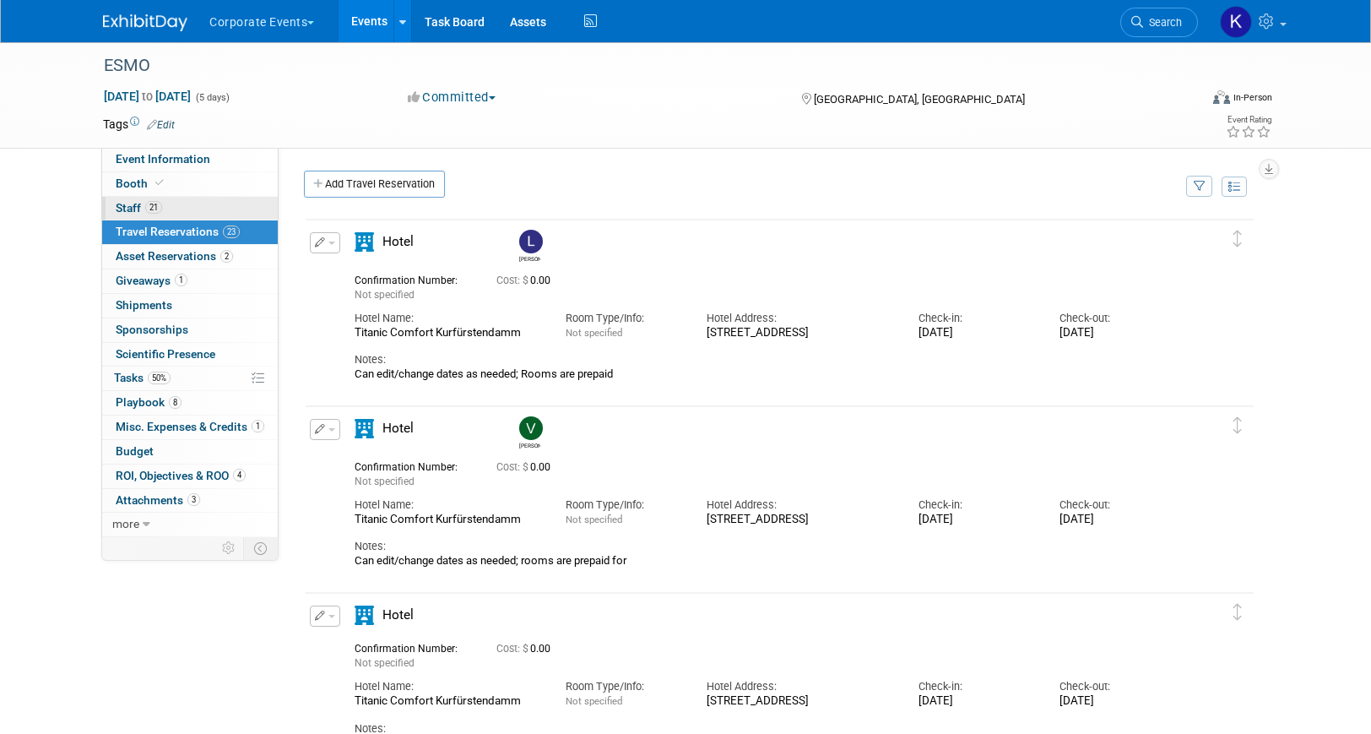
click at [193, 211] on link "21 Staff 21" at bounding box center [190, 209] width 176 height 24
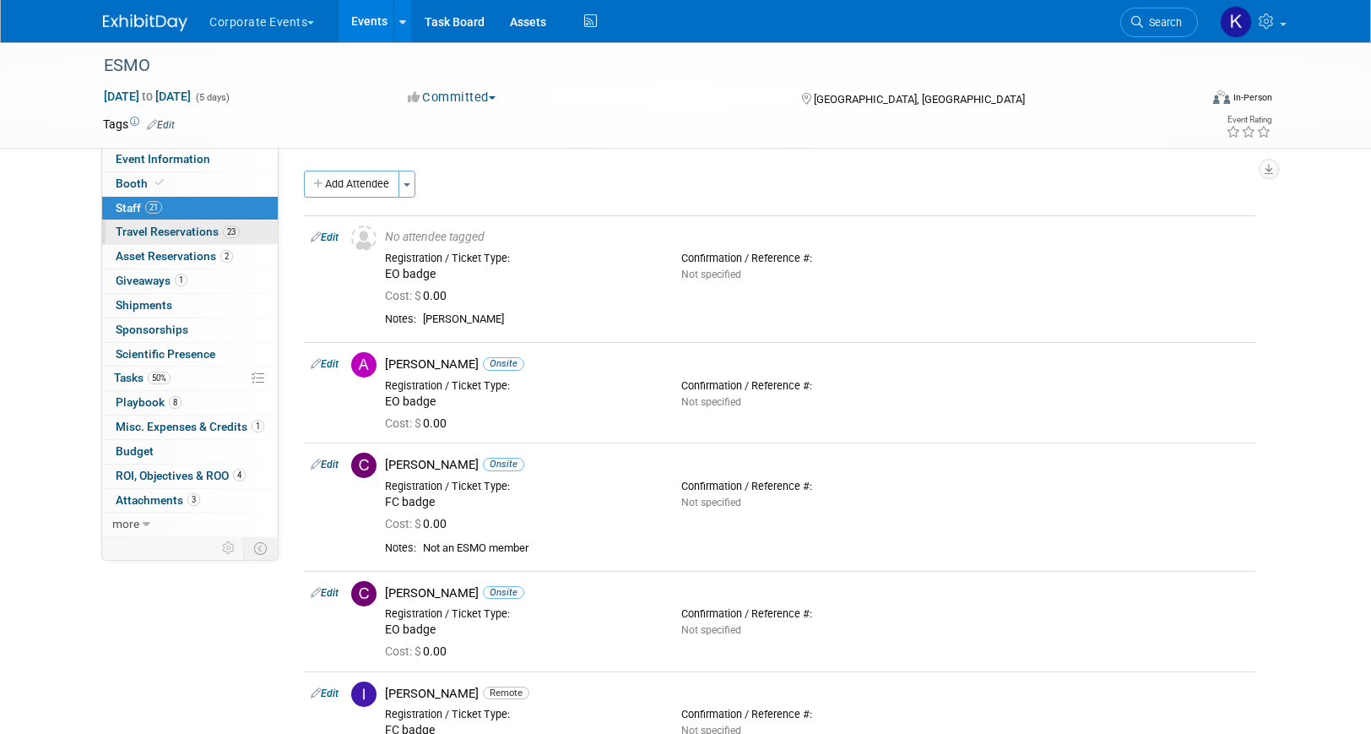
click at [176, 239] on link "23 Travel Reservations 23" at bounding box center [190, 232] width 176 height 24
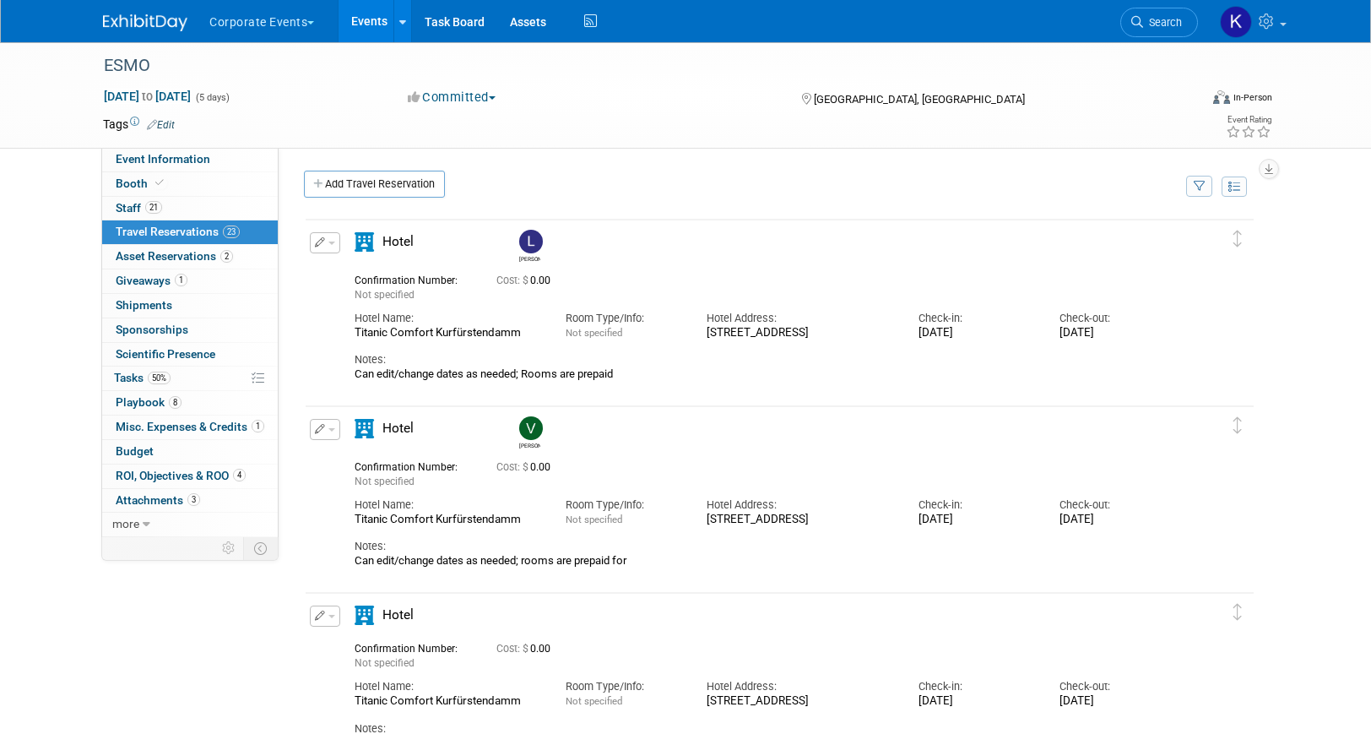
click at [415, 328] on div "Titanic Comfort Kurfürstendamm" at bounding box center [448, 333] width 186 height 14
drag, startPoint x: 753, startPoint y: 350, endPoint x: 710, endPoint y: 328, distance: 48.3
click at [710, 328] on div "[STREET_ADDRESS]" at bounding box center [800, 333] width 186 height 14
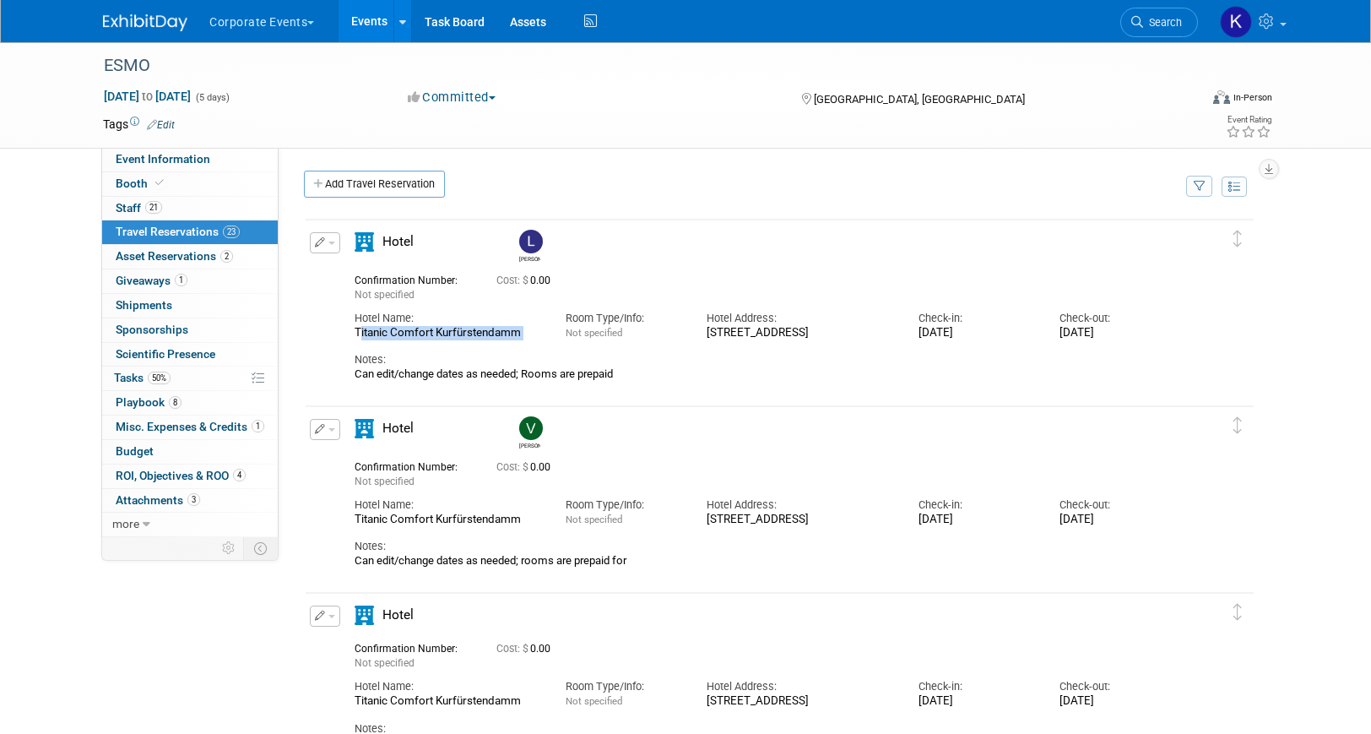
copy div "[STREET_ADDRESS]"
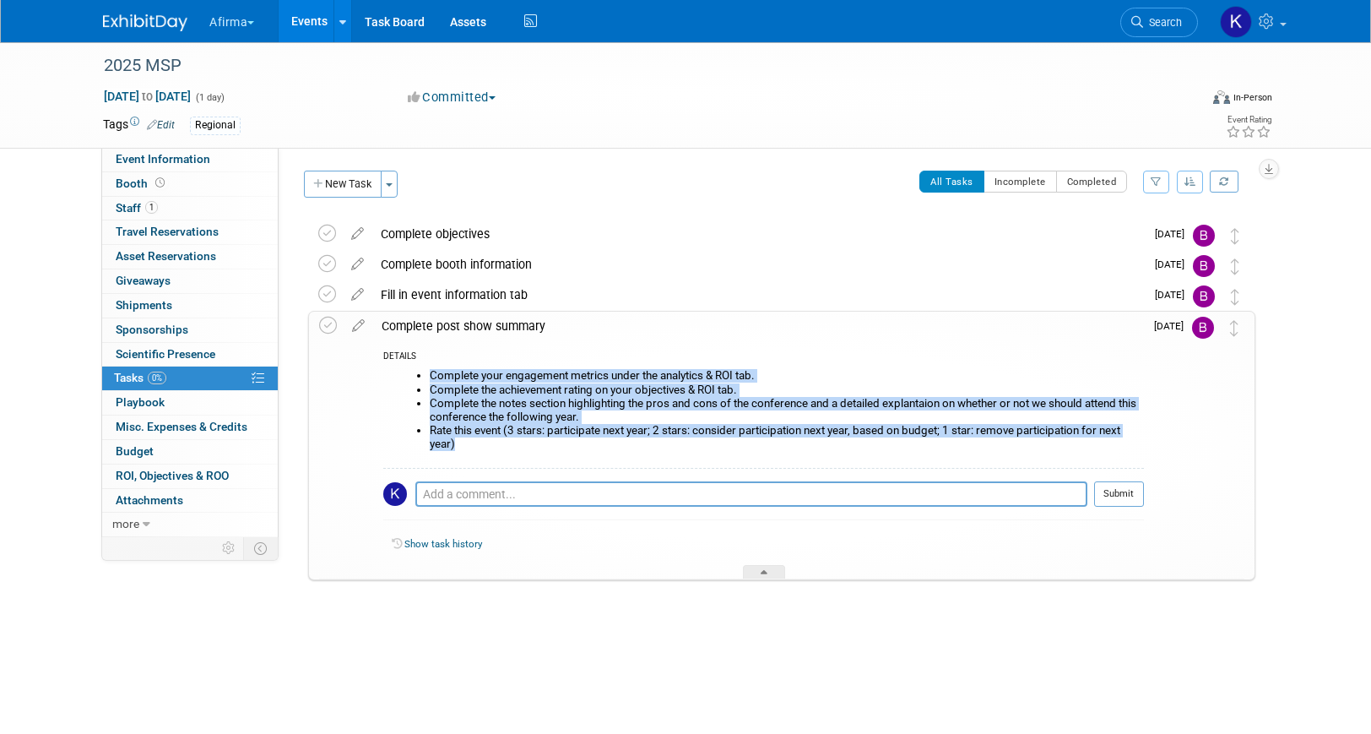
click at [328, 25] on link "Events" at bounding box center [310, 21] width 62 height 42
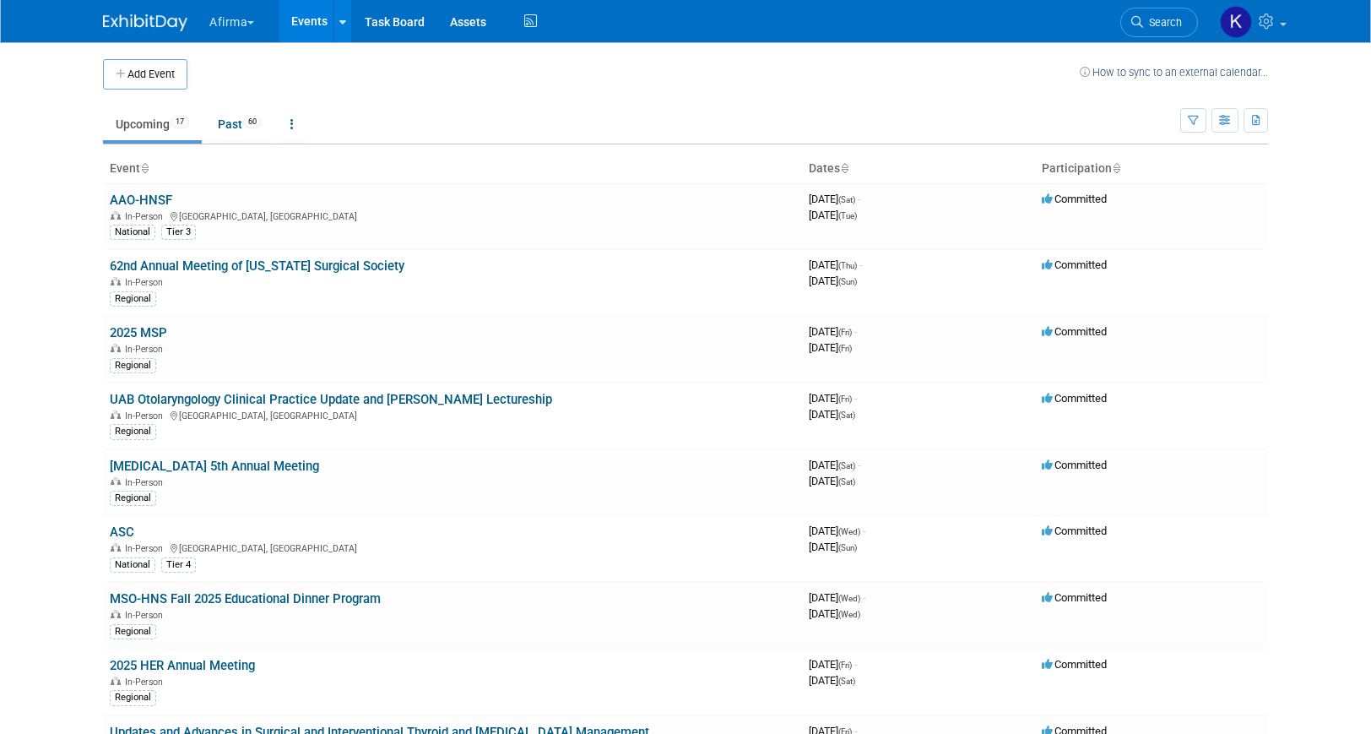
click at [236, 29] on button "Afirma" at bounding box center [242, 18] width 68 height 37
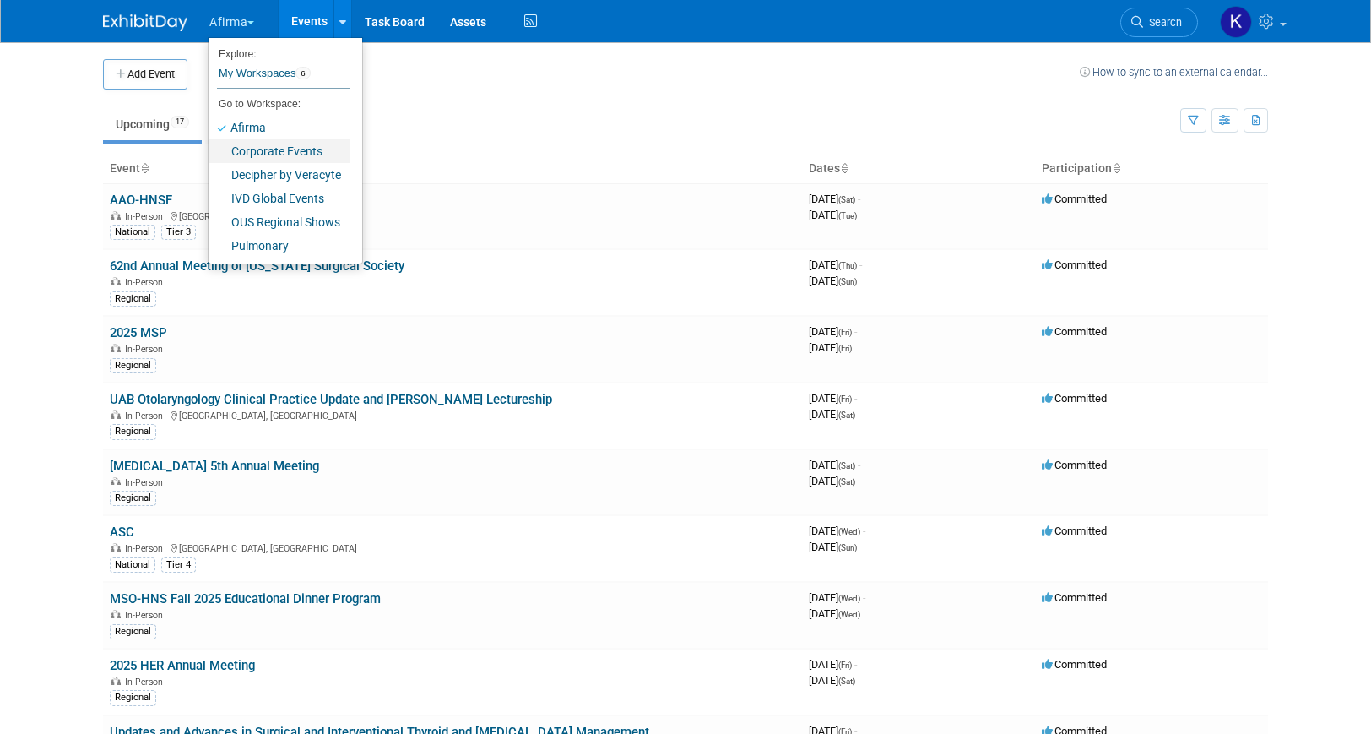
click at [268, 153] on link "Corporate Events" at bounding box center [279, 151] width 141 height 24
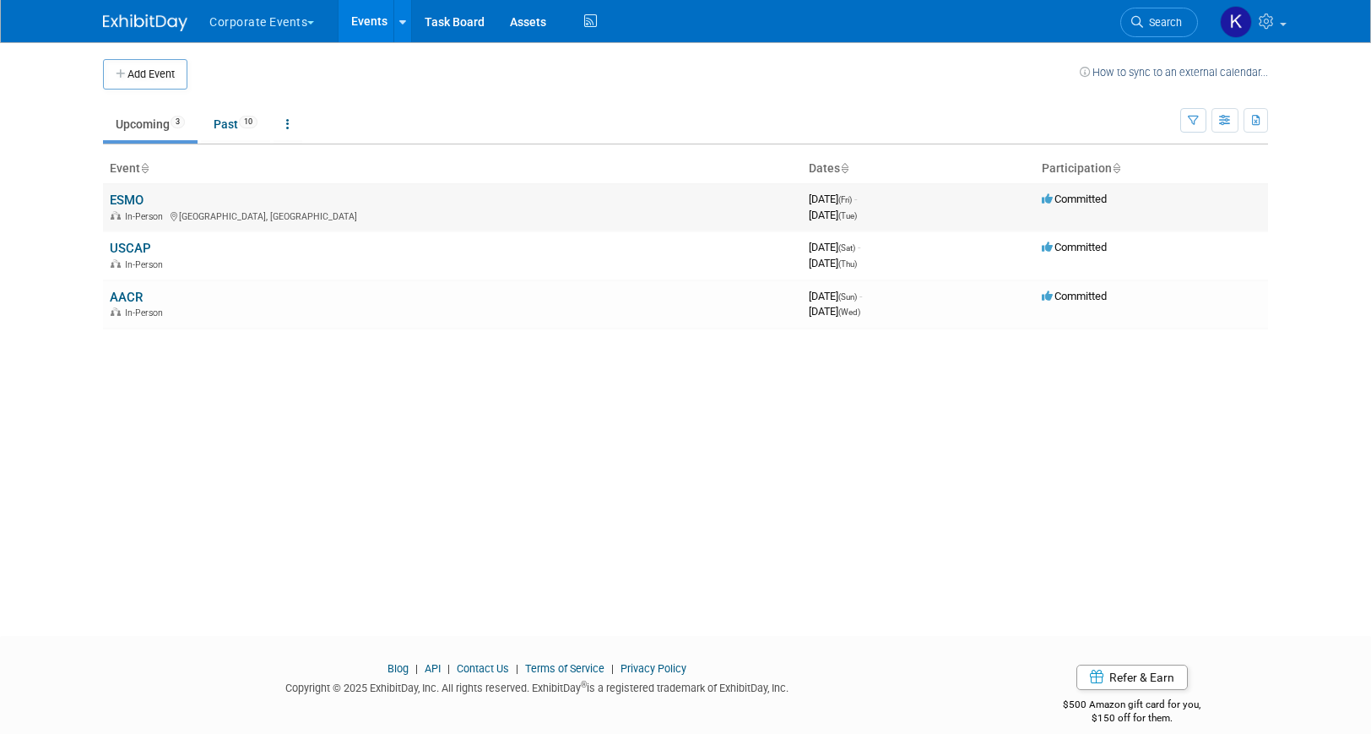
click at [130, 193] on link "ESMO" at bounding box center [127, 200] width 34 height 15
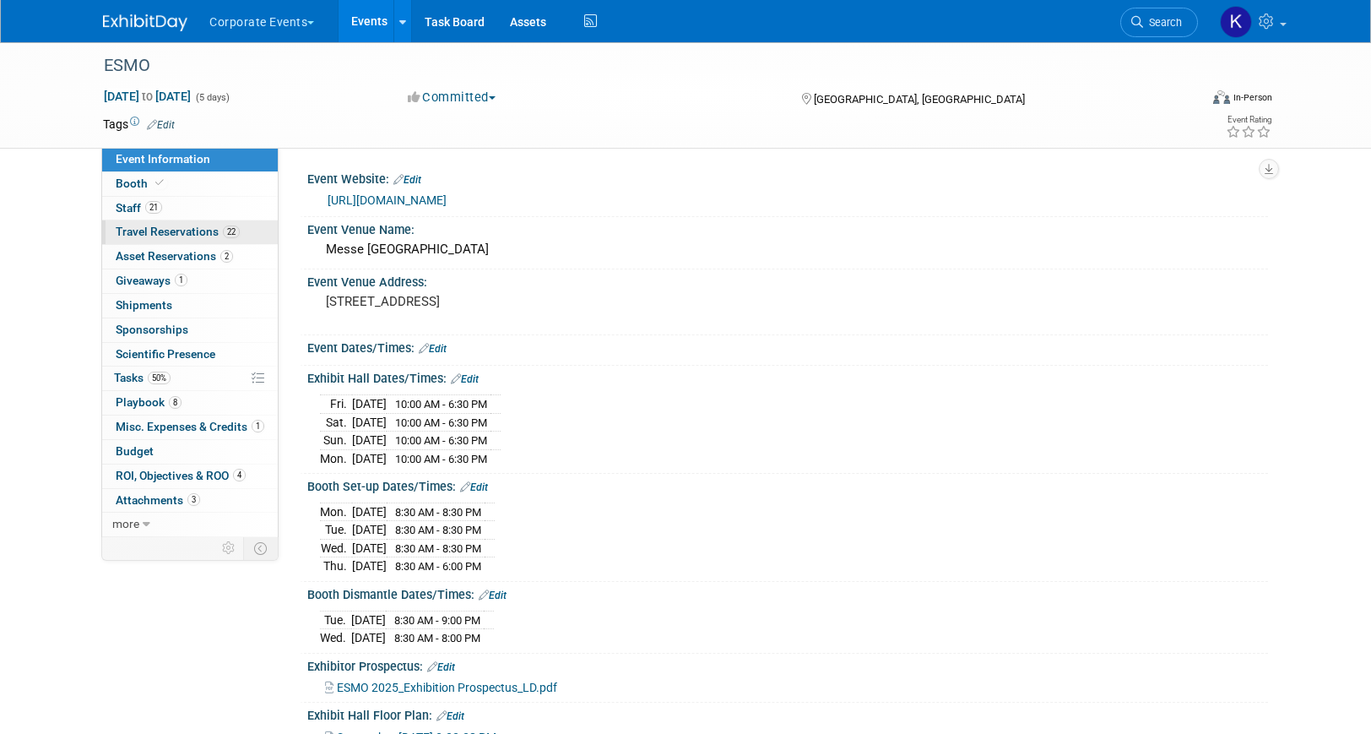
click at [181, 231] on span "Travel Reservations 22" at bounding box center [178, 232] width 124 height 14
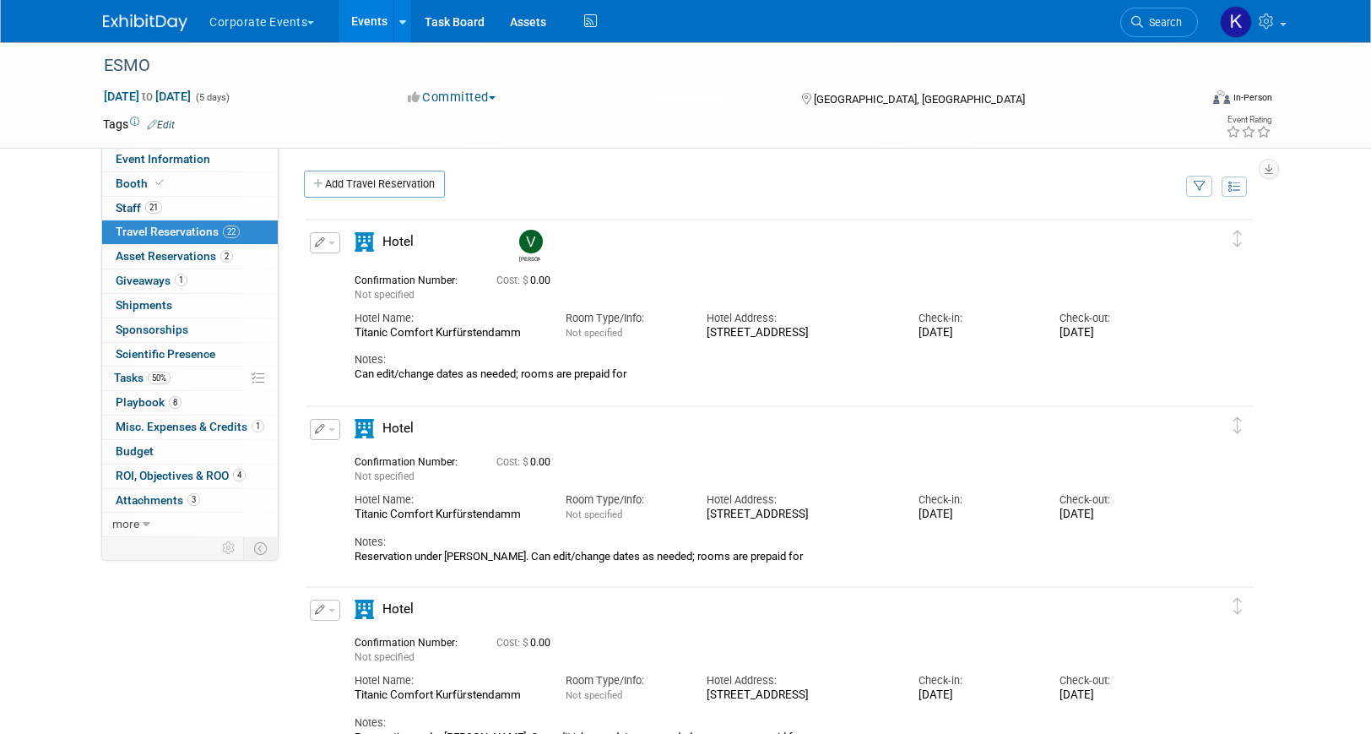
drag, startPoint x: 521, startPoint y: 334, endPoint x: 339, endPoint y: 332, distance: 182.4
click at [339, 332] on div "Edit Reservation [PERSON_NAME]" at bounding box center [767, 306] width 923 height 149
copy div "Titanic Comfort Kurfürstendamm"
drag, startPoint x: 757, startPoint y: 349, endPoint x: 698, endPoint y: 326, distance: 62.6
click at [698, 326] on div "Hotel Address: [STREET_ADDRESS]" at bounding box center [799, 321] width 211 height 38
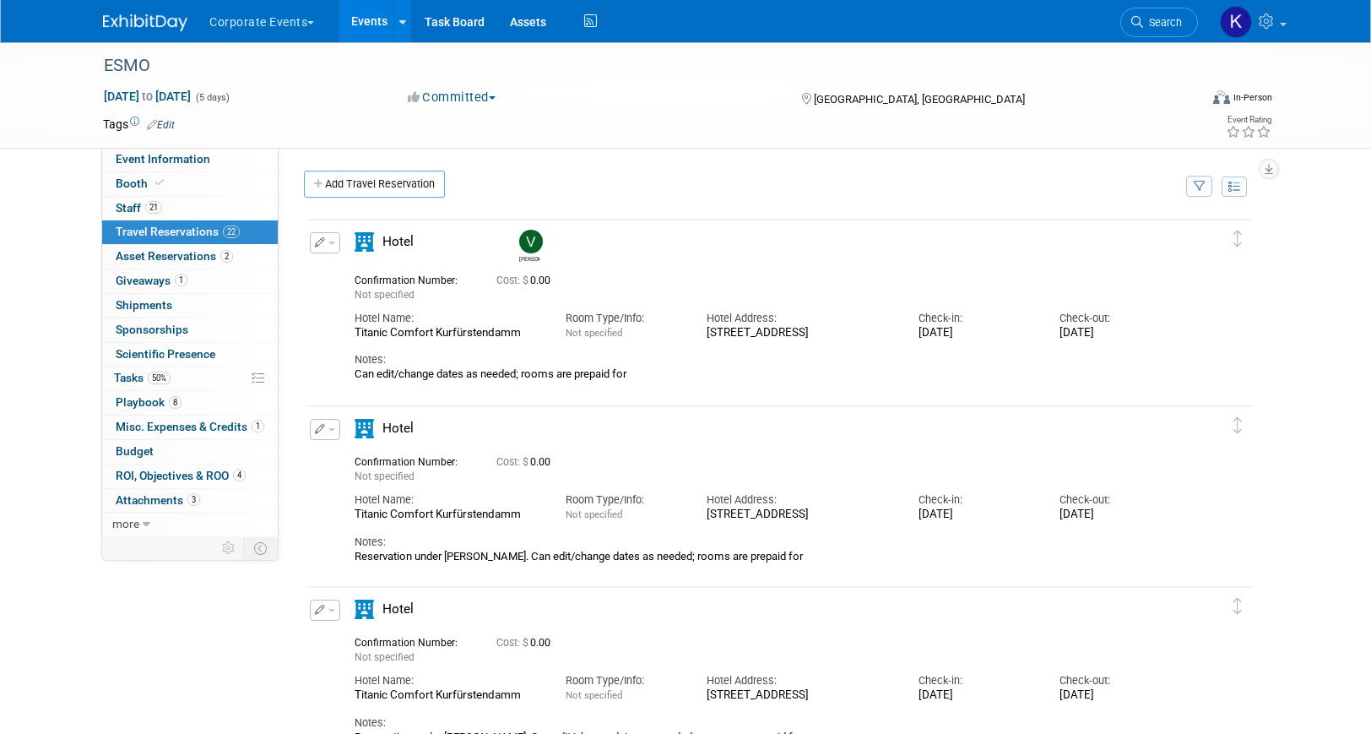
copy div "[STREET_ADDRESS]"
